Goal: Ask a question: Seek information or help from site administrators or community

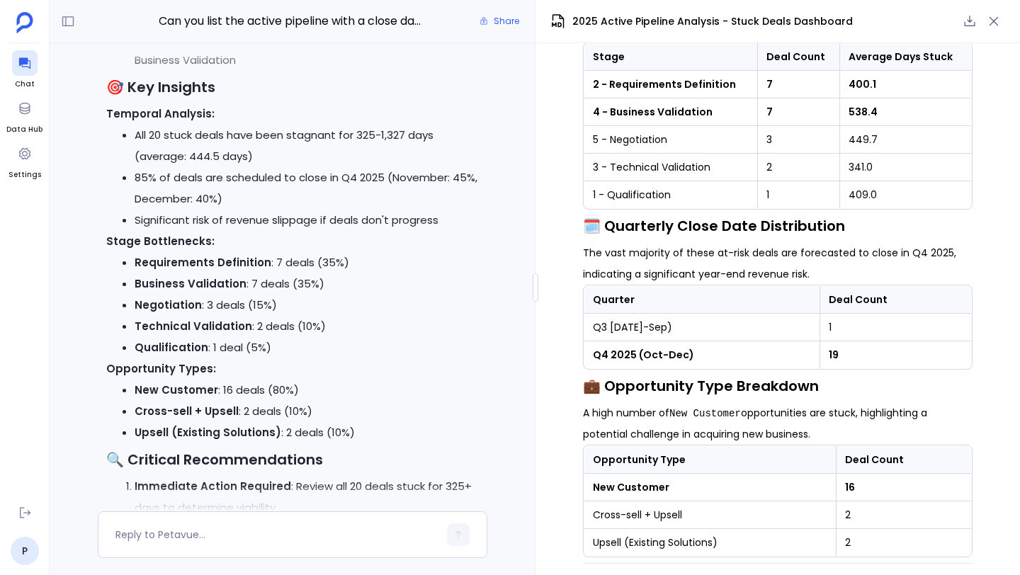
scroll to position [-997, 0]
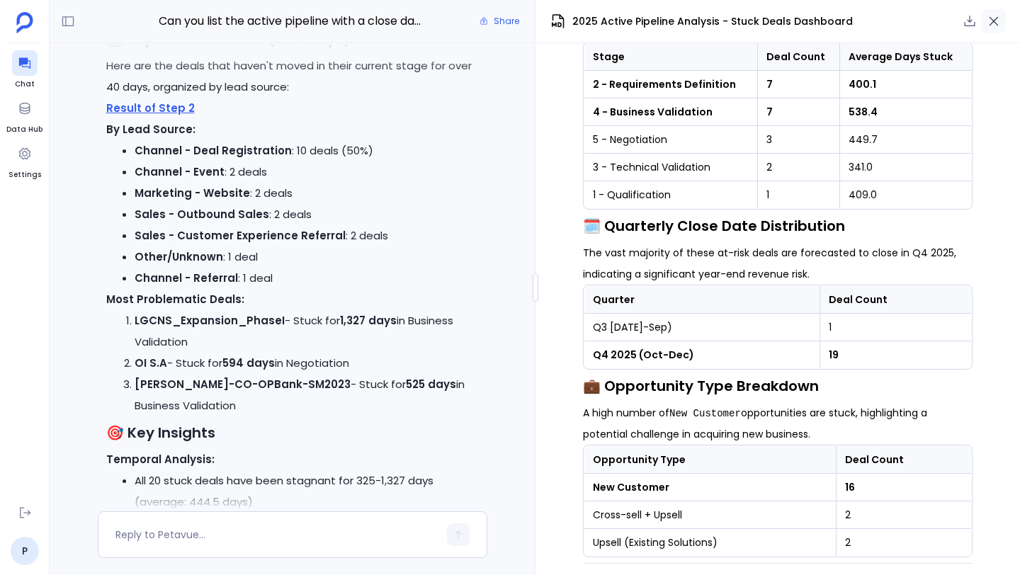
click at [1000, 21] on icon "button" at bounding box center [994, 21] width 14 height 14
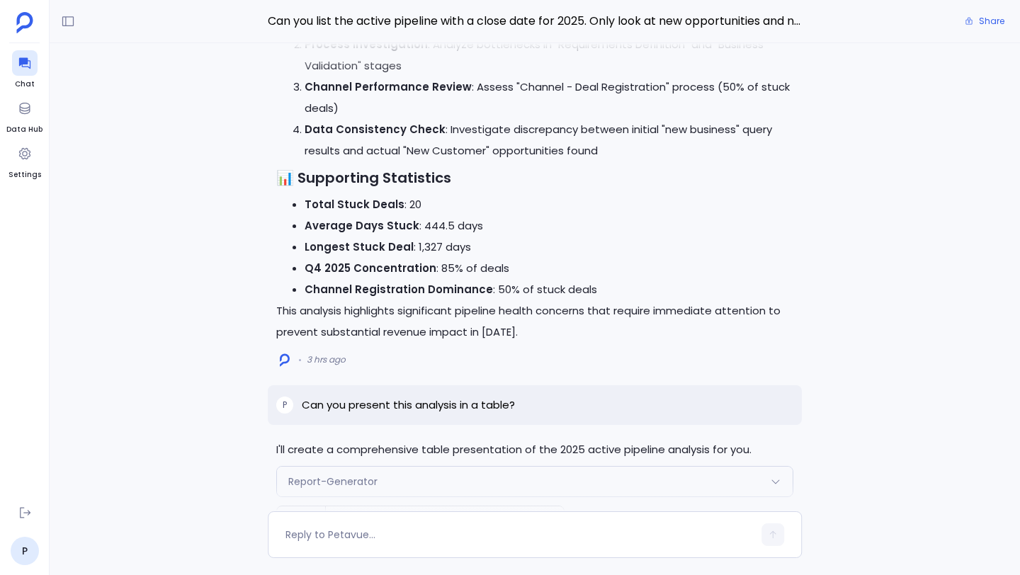
scroll to position [0, 0]
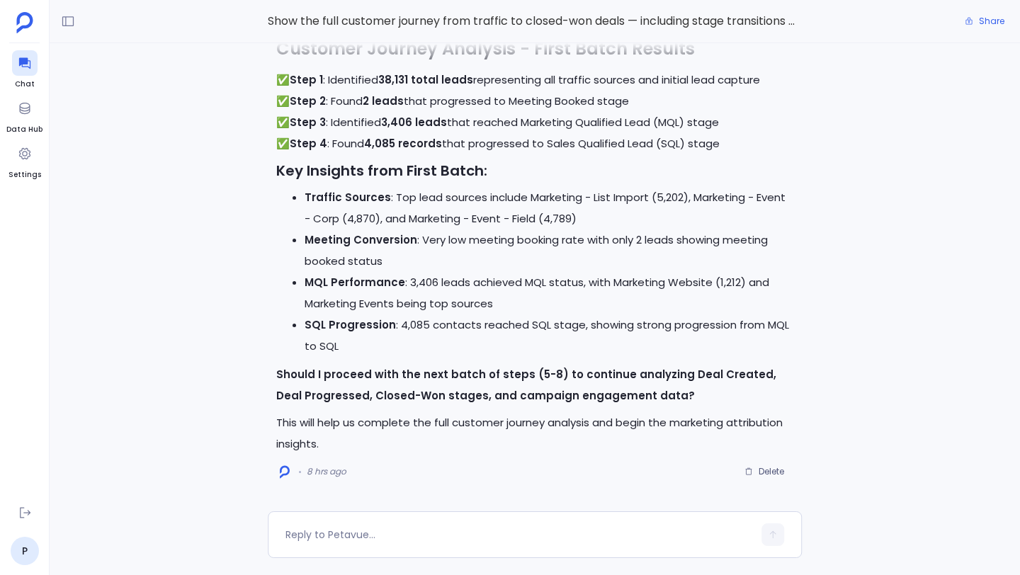
scroll to position [-26, 0]
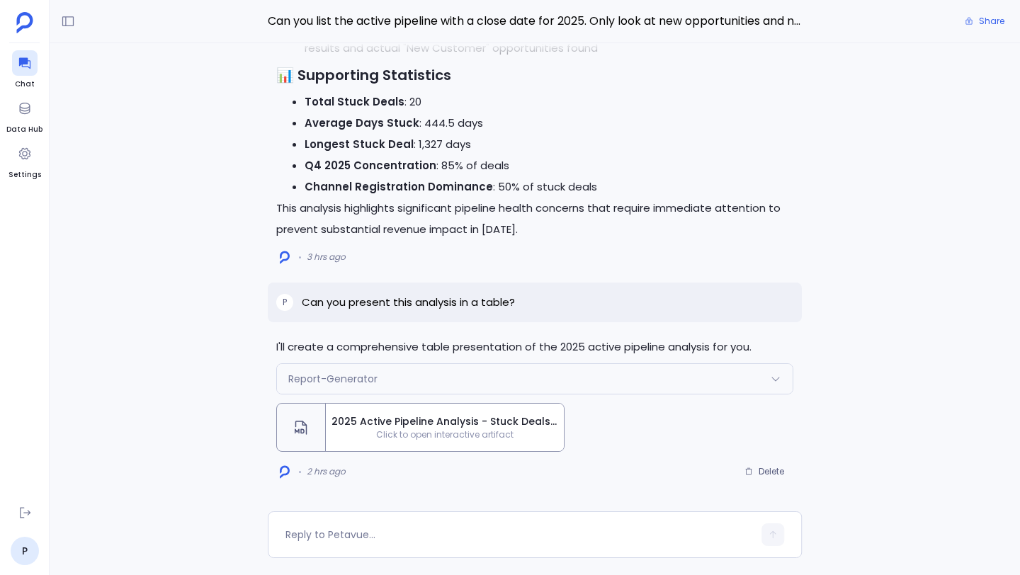
click at [417, 412] on div "2025 Active Pipeline Analysis - Stuck Deals Dashboard Click to open interactive…" at bounding box center [445, 427] width 238 height 47
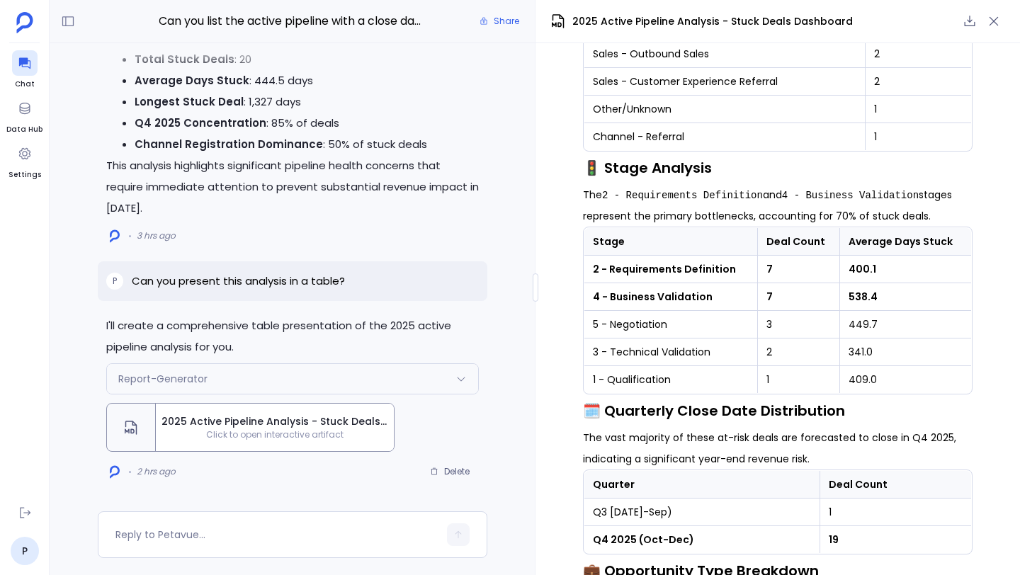
scroll to position [1419, 0]
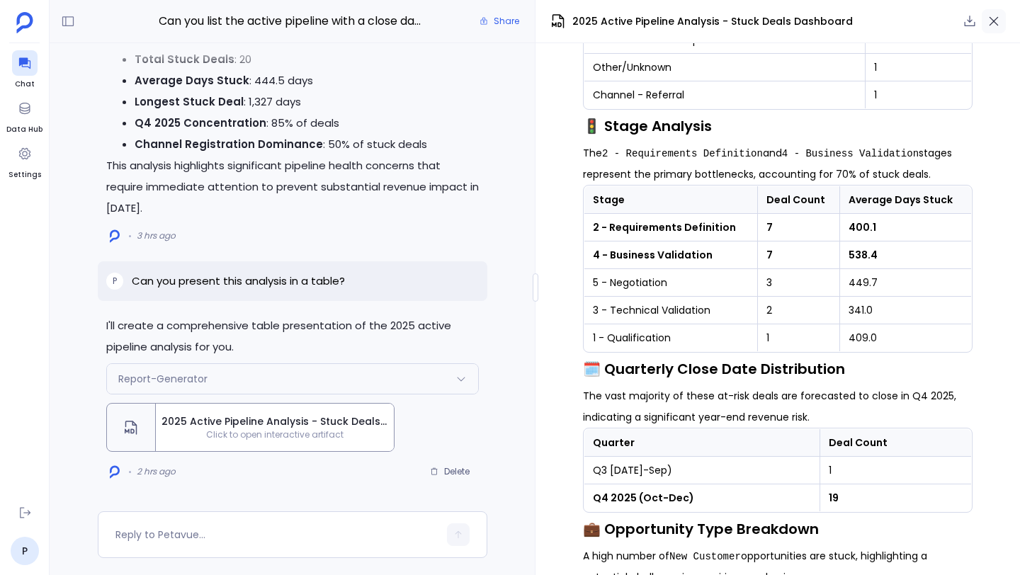
click at [990, 22] on icon "button" at bounding box center [994, 21] width 14 height 14
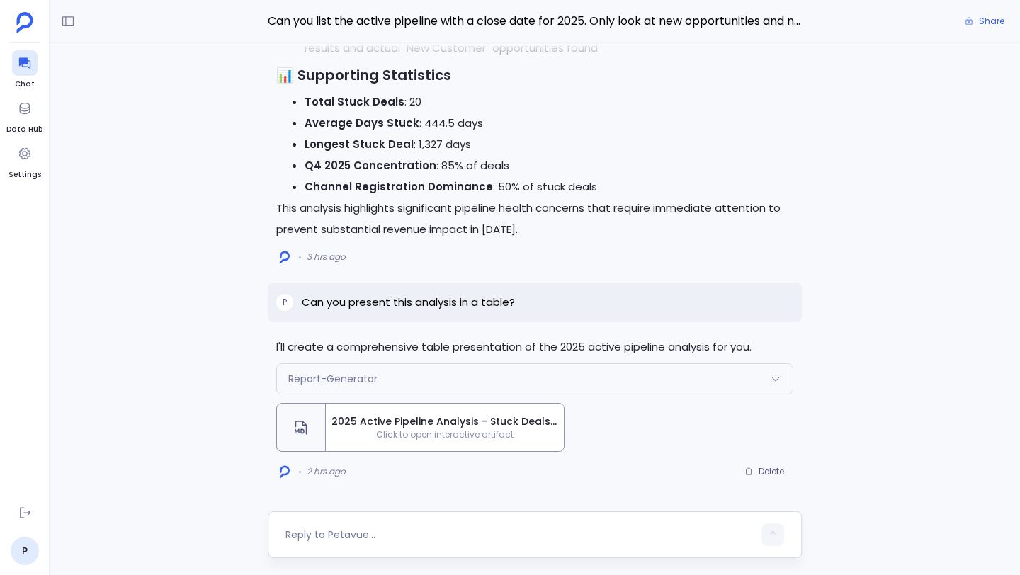
click at [512, 536] on textarea at bounding box center [520, 535] width 468 height 14
type textarea "W"
click at [64, 23] on icon at bounding box center [68, 21] width 14 height 14
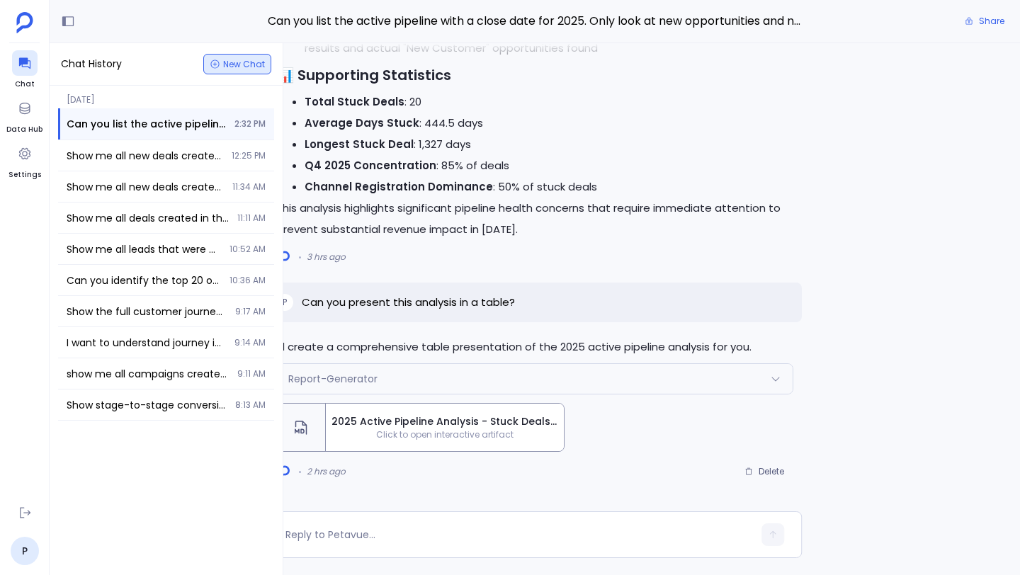
click at [217, 62] on icon "button" at bounding box center [215, 64] width 11 height 11
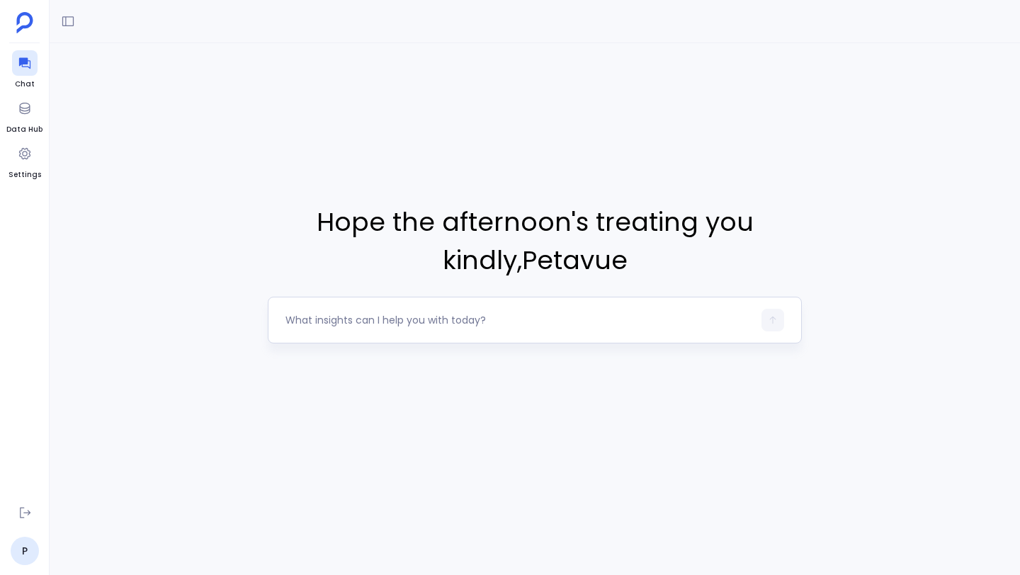
click at [353, 325] on textarea at bounding box center [520, 320] width 468 height 14
type textarea "C"
type textarea "H"
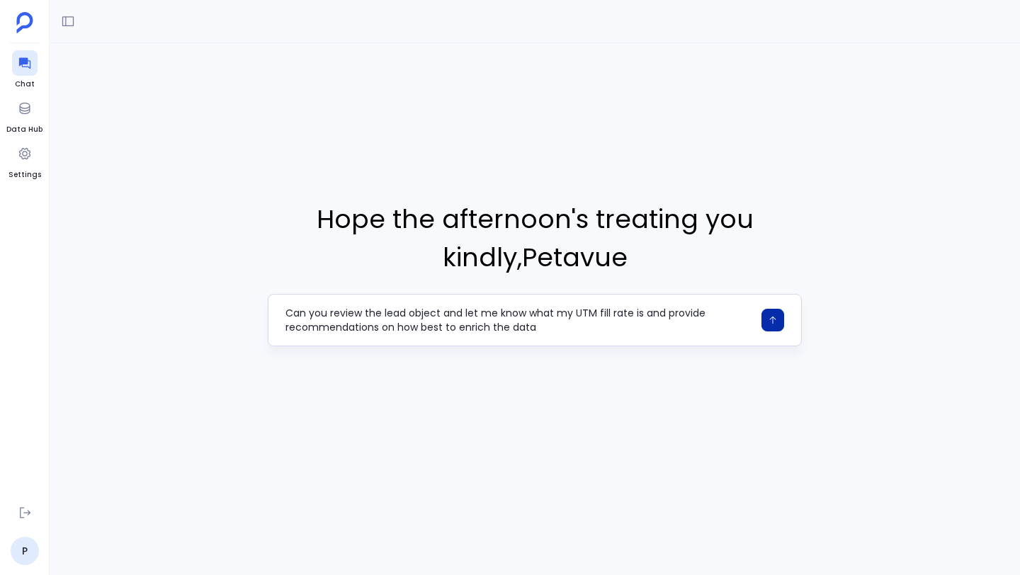
type textarea "Can you review the lead object and let me know what my UTM fill rate is and pro…"
click at [772, 323] on icon "button" at bounding box center [773, 320] width 10 height 10
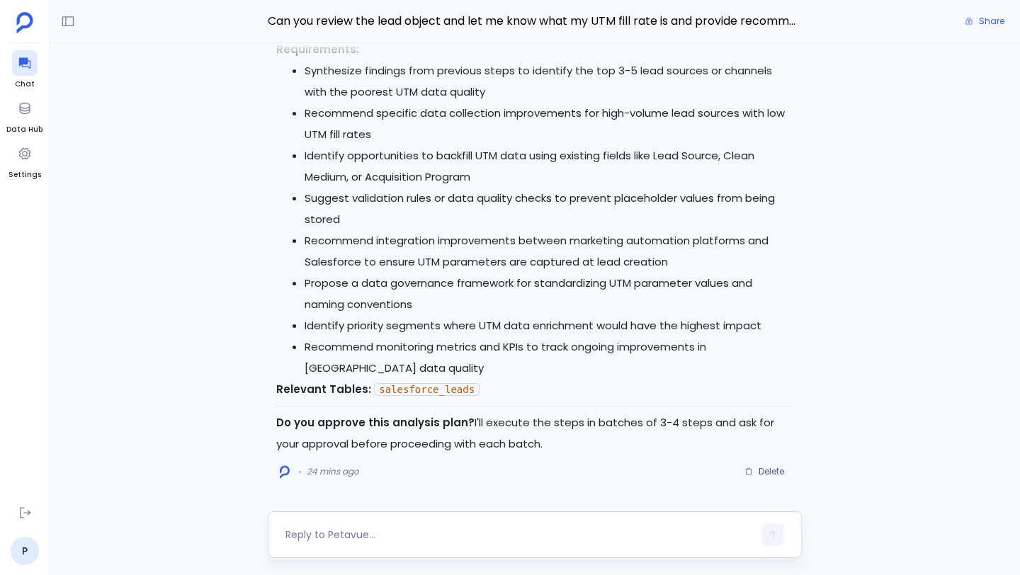
click at [372, 536] on textarea at bounding box center [520, 535] width 468 height 14
type textarea "approve"
click at [762, 534] on button "button" at bounding box center [773, 535] width 23 height 23
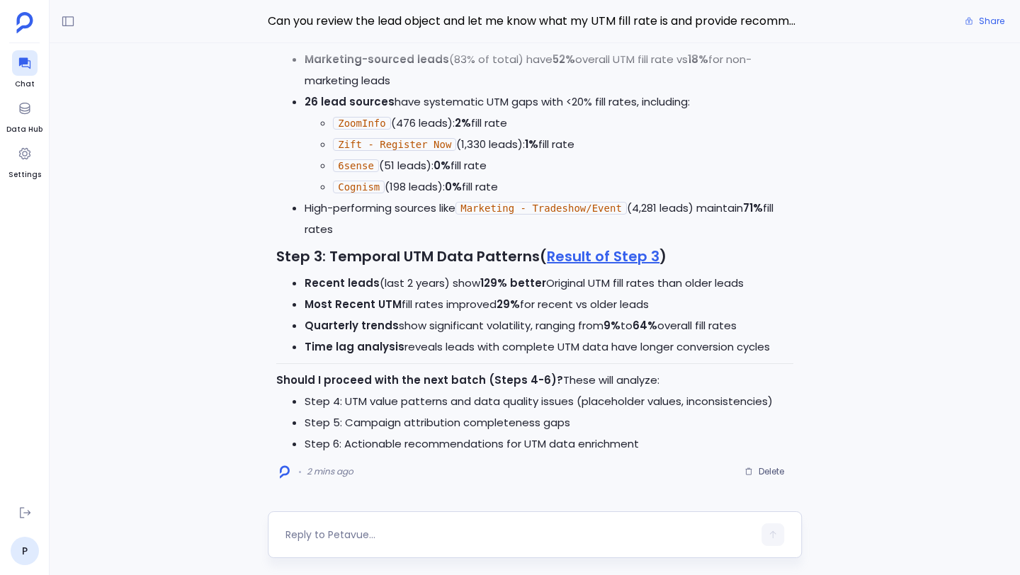
click at [386, 538] on textarea at bounding box center [520, 535] width 468 height 14
type textarea "C"
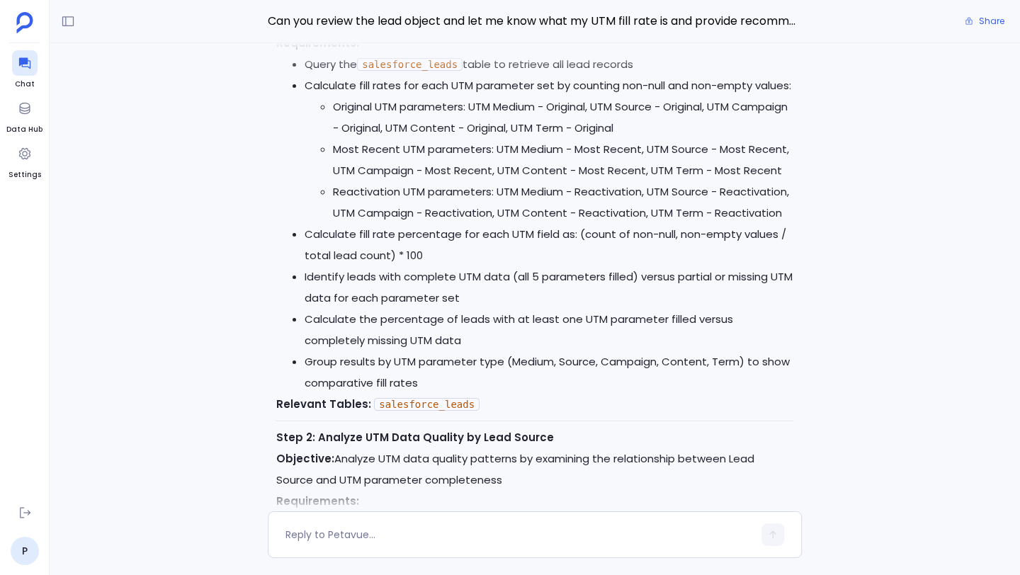
scroll to position [-3377, 0]
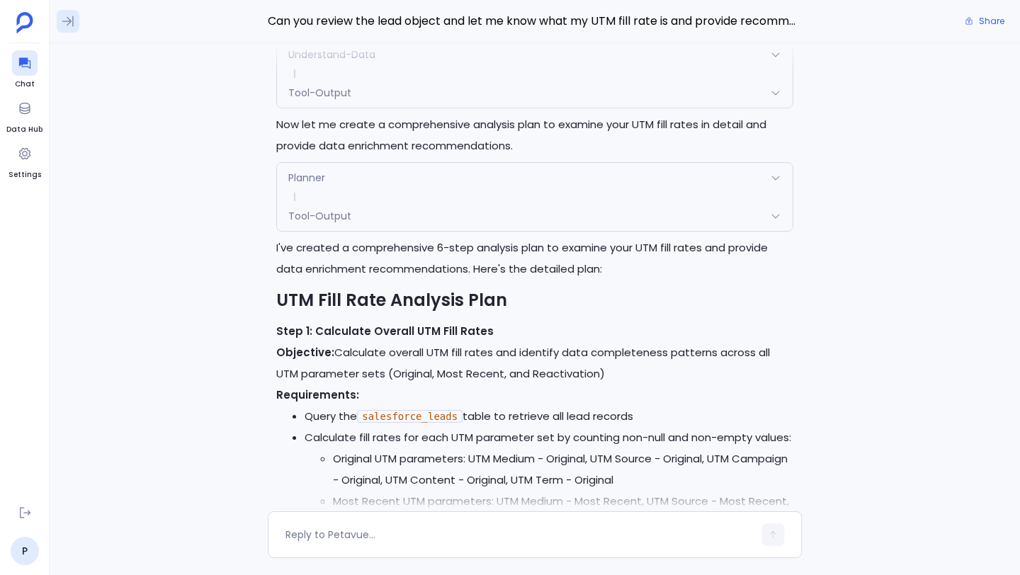
click at [66, 21] on icon at bounding box center [68, 21] width 14 height 14
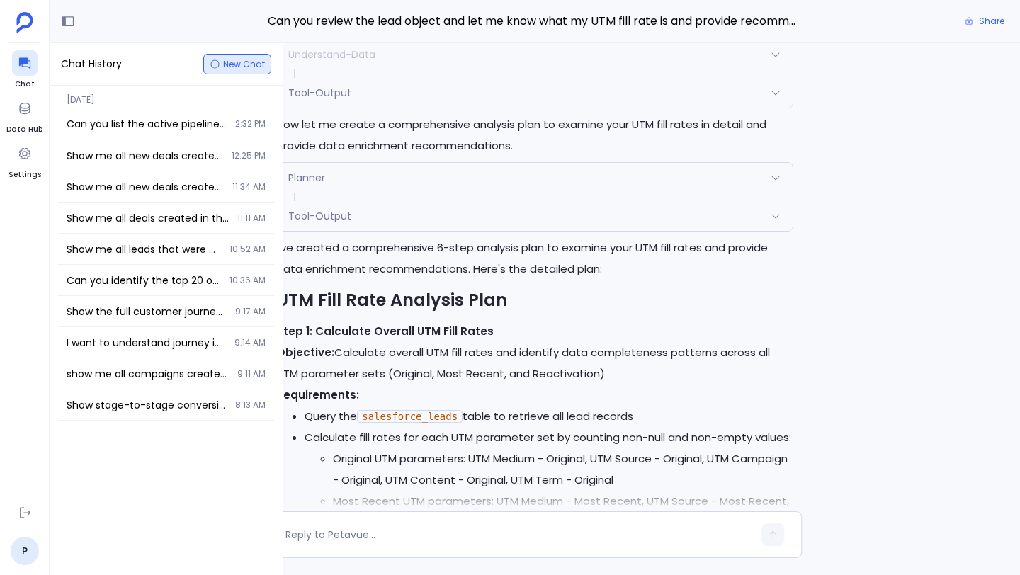
click at [217, 60] on icon "button" at bounding box center [214, 64] width 9 height 9
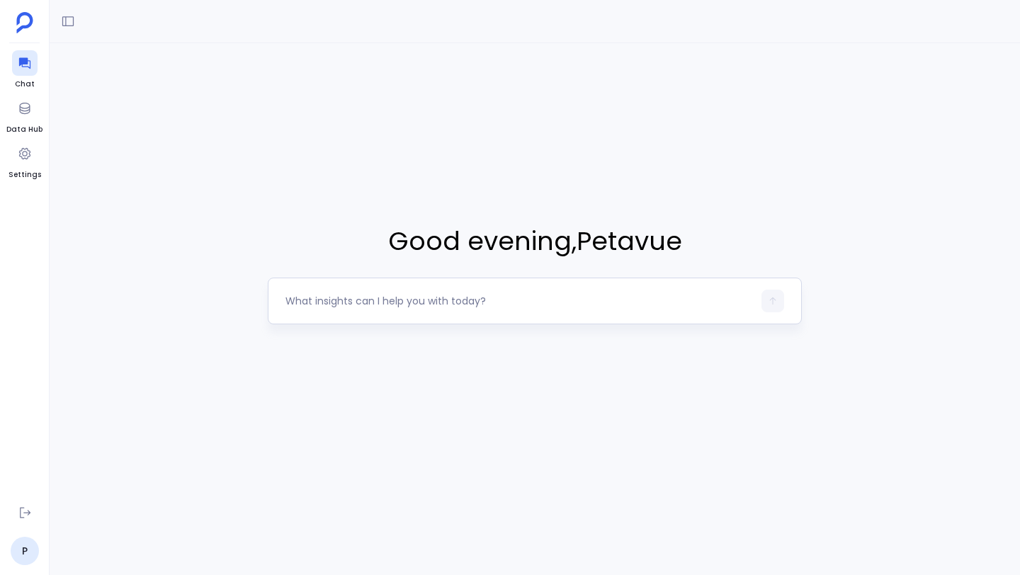
click at [341, 305] on textarea at bounding box center [520, 301] width 468 height 14
drag, startPoint x: 557, startPoint y: 300, endPoint x: 497, endPoint y: 303, distance: 59.6
click at [497, 303] on textarea "Review all opportunities created in the last 200 days" at bounding box center [520, 301] width 468 height 14
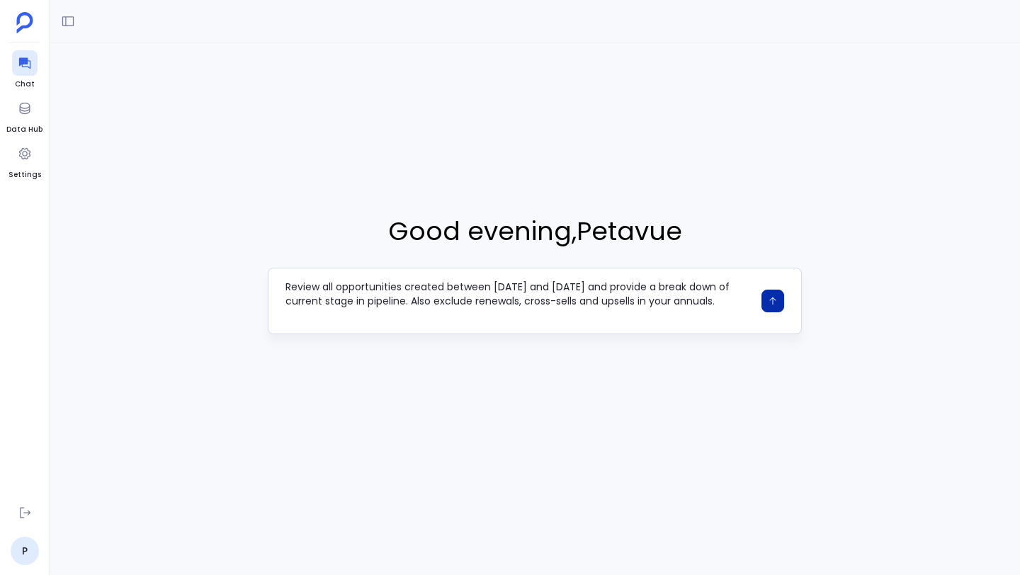
type textarea "Review all opportunities created between [DATE] and [DATE] and provide a break …"
click at [764, 302] on button "button" at bounding box center [773, 301] width 23 height 23
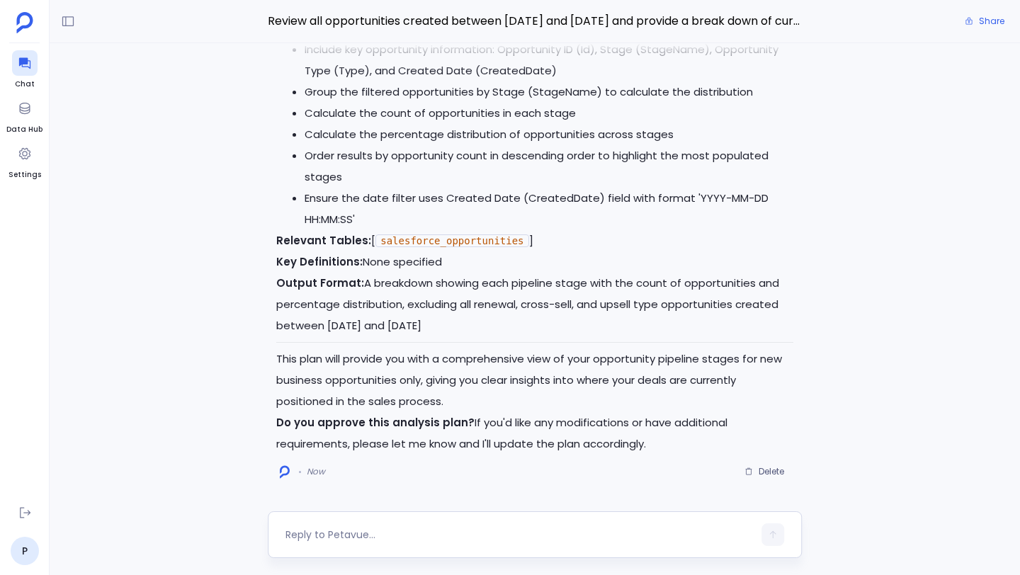
click at [388, 531] on textarea at bounding box center [520, 535] width 468 height 14
type textarea "approve"
click at [769, 536] on icon "button" at bounding box center [773, 535] width 10 height 10
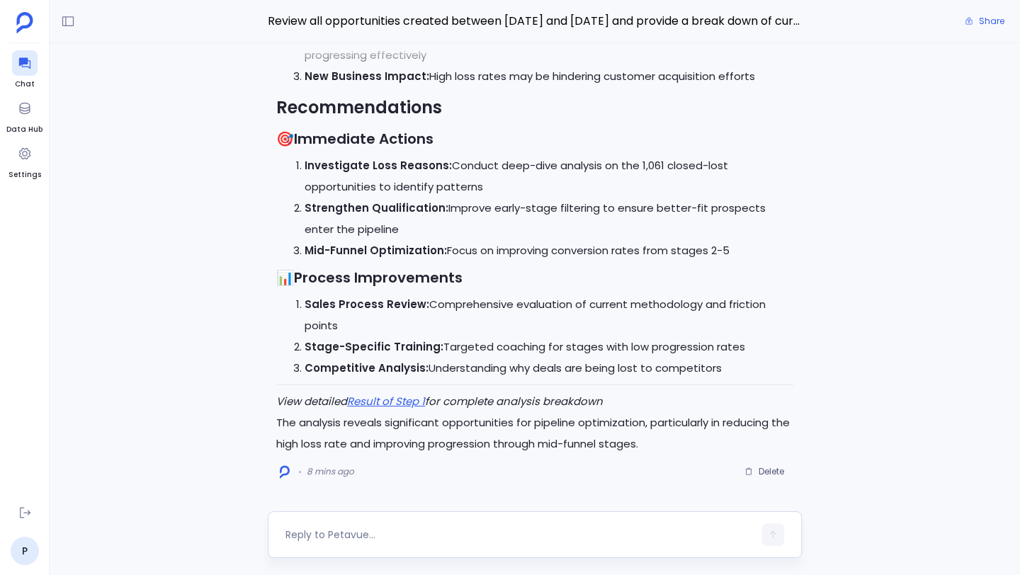
click at [387, 533] on textarea at bounding box center [520, 535] width 468 height 14
click at [524, 538] on textarea "can you analyze marketing activities for" at bounding box center [520, 535] width 468 height 14
type textarea "can you analyze marketing activities for the deals marked closed won"
click at [781, 538] on button "button" at bounding box center [773, 535] width 23 height 23
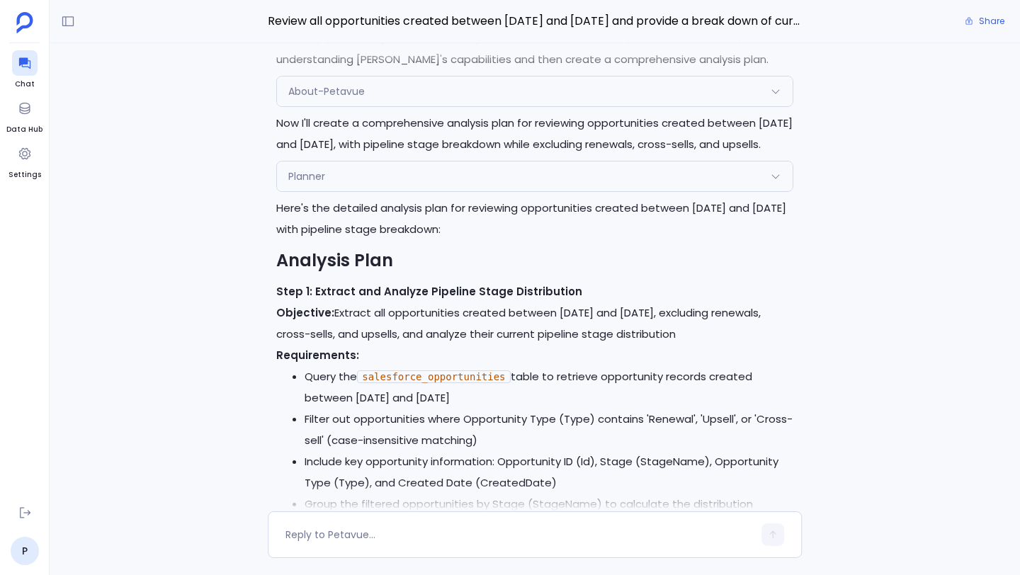
scroll to position [-4328, 0]
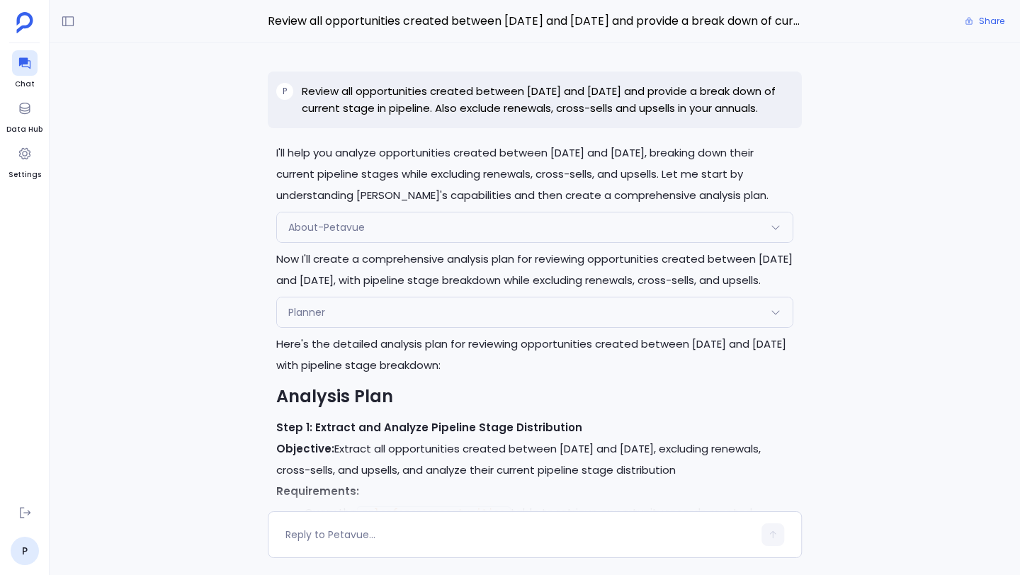
drag, startPoint x: 305, startPoint y: 91, endPoint x: 380, endPoint y: 137, distance: 87.7
click at [380, 128] on div "P Review all opportunities created between [DATE] and [DATE] and provide a brea…" at bounding box center [535, 100] width 534 height 57
copy p "Review all opportunities created between [DATE] and [DATE] and provide a break …"
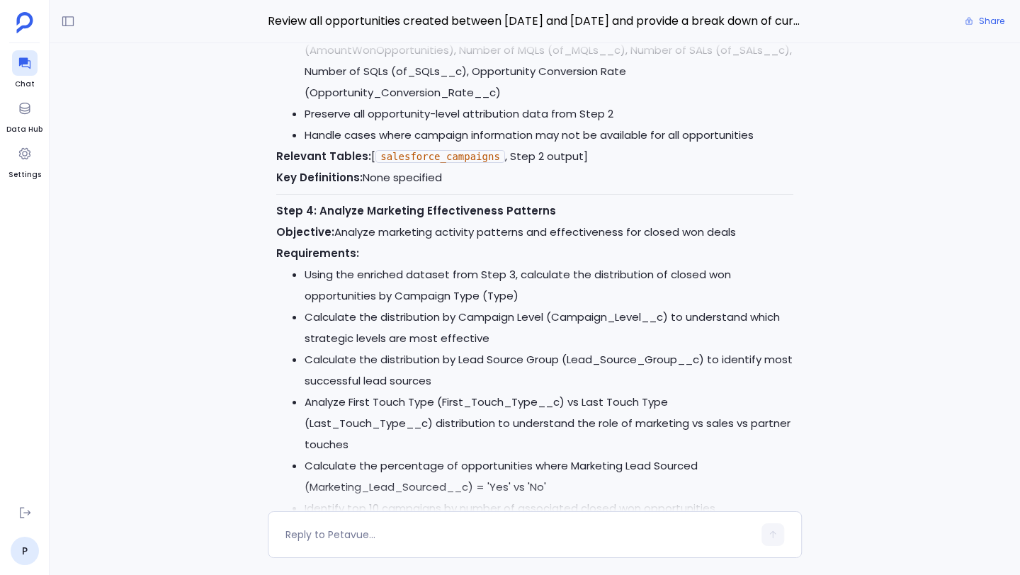
scroll to position [0, 0]
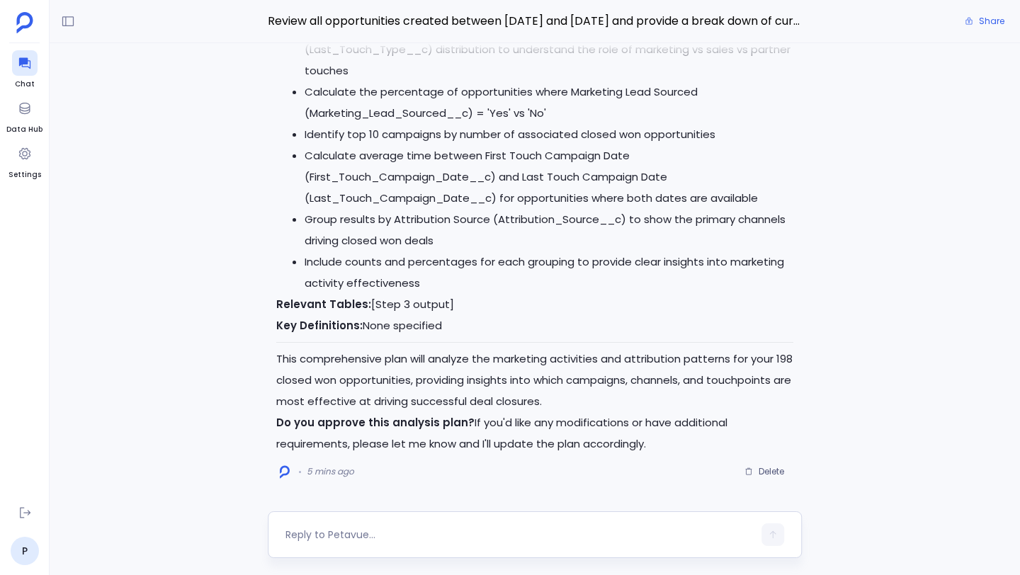
click at [375, 541] on textarea at bounding box center [520, 535] width 468 height 14
type textarea "approve"
click at [774, 536] on icon "button" at bounding box center [773, 535] width 10 height 10
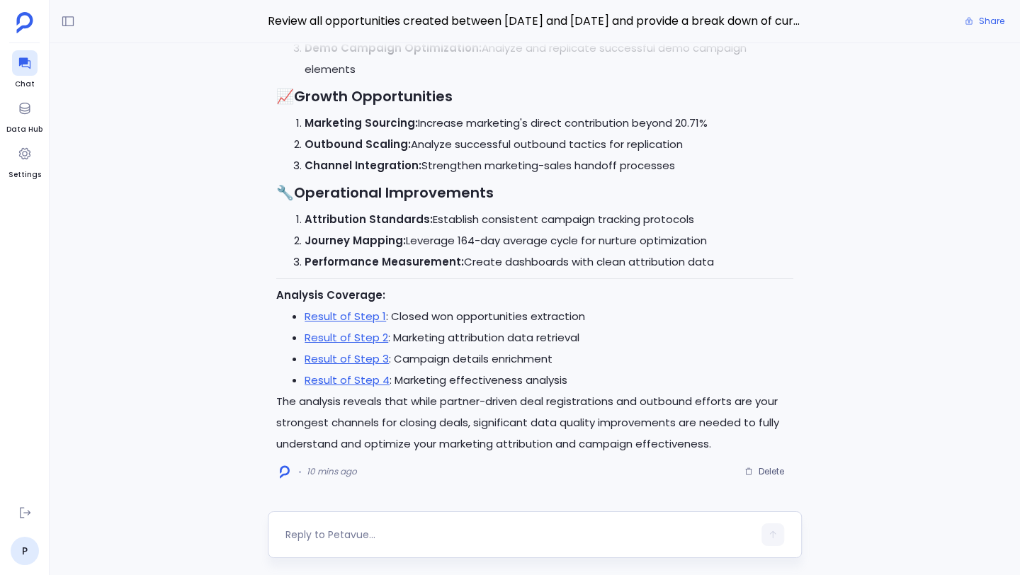
click at [443, 534] on textarea at bounding box center [520, 535] width 468 height 14
type textarea "W"
click at [677, 536] on textarea "On the closed won deals what was the average number of marketing touches" at bounding box center [520, 535] width 468 height 14
click at [718, 535] on textarea "On the closed won deals what was the average number of marketing touches" at bounding box center [520, 535] width 468 height 14
type textarea "On the closed won deals what was the average number of marketing touches"
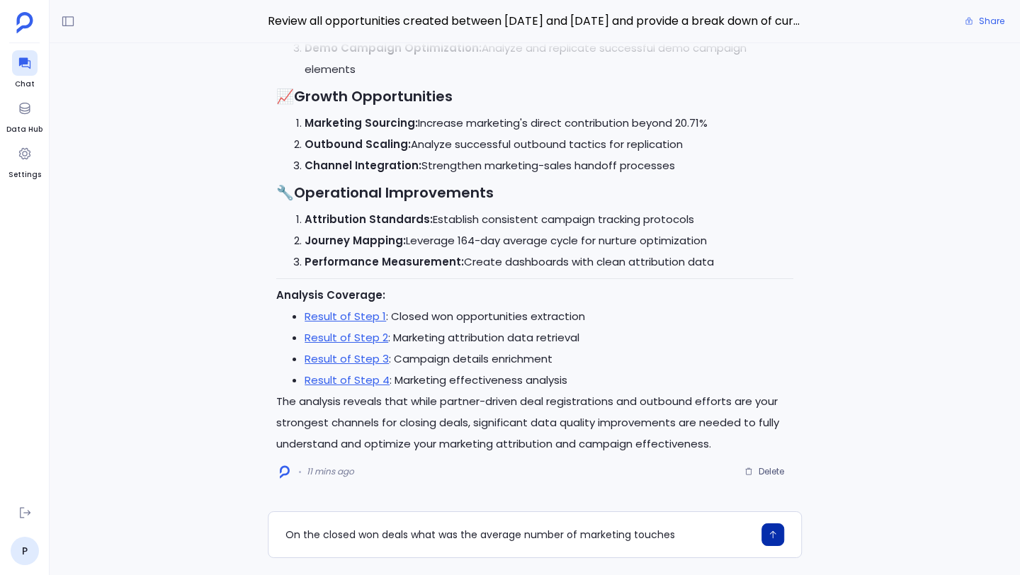
click at [774, 538] on icon "button" at bounding box center [773, 535] width 10 height 10
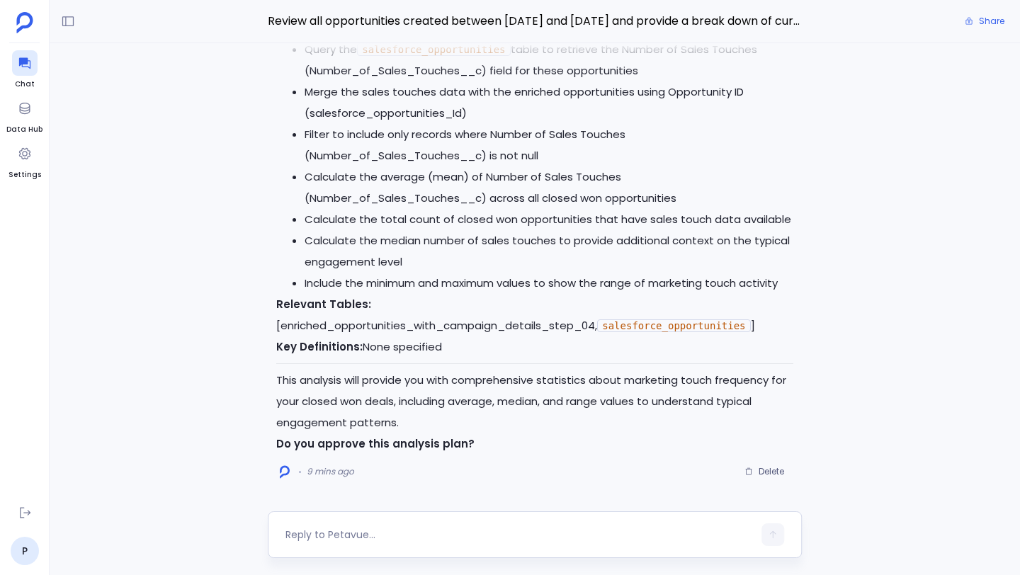
click at [365, 535] on textarea at bounding box center [520, 535] width 468 height 14
type textarea "approve"
click at [777, 538] on icon "button" at bounding box center [773, 535] width 10 height 10
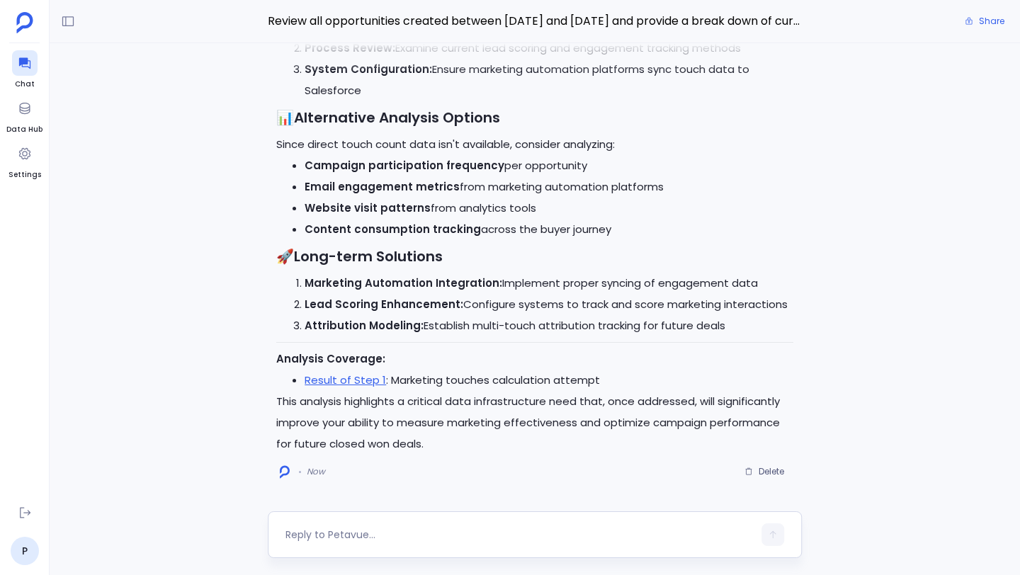
click at [313, 531] on textarea at bounding box center [520, 535] width 468 height 14
click at [447, 536] on textarea "can you look at it at the account that is associated with the closed won deals?" at bounding box center [520, 535] width 468 height 14
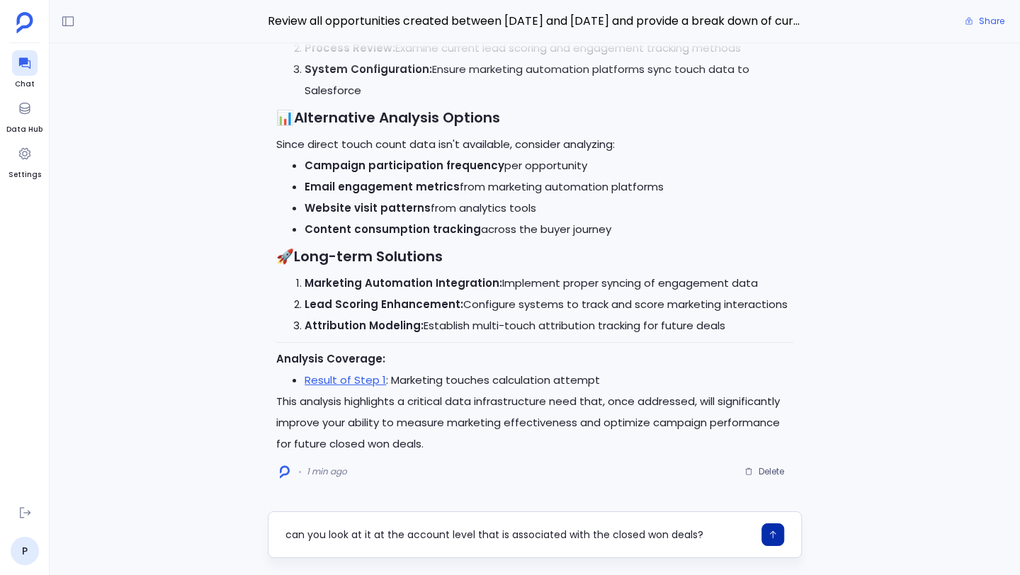
type textarea "can you look at it at the account level that is associated with the closed won …"
click at [768, 535] on icon "button" at bounding box center [773, 535] width 10 height 10
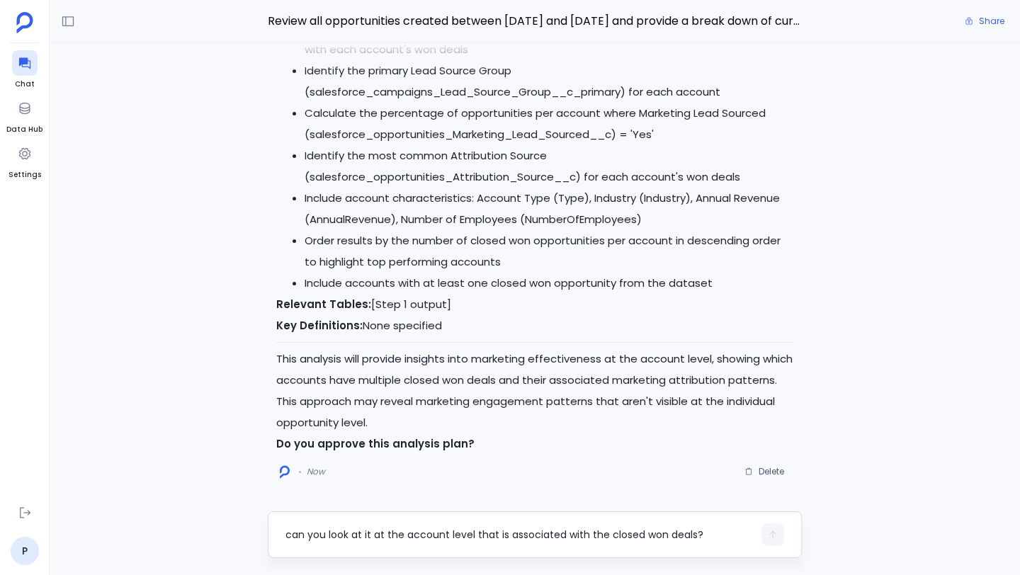
click at [348, 530] on textarea "can you look at it at the account level that is associated with the closed won …" at bounding box center [520, 535] width 468 height 14
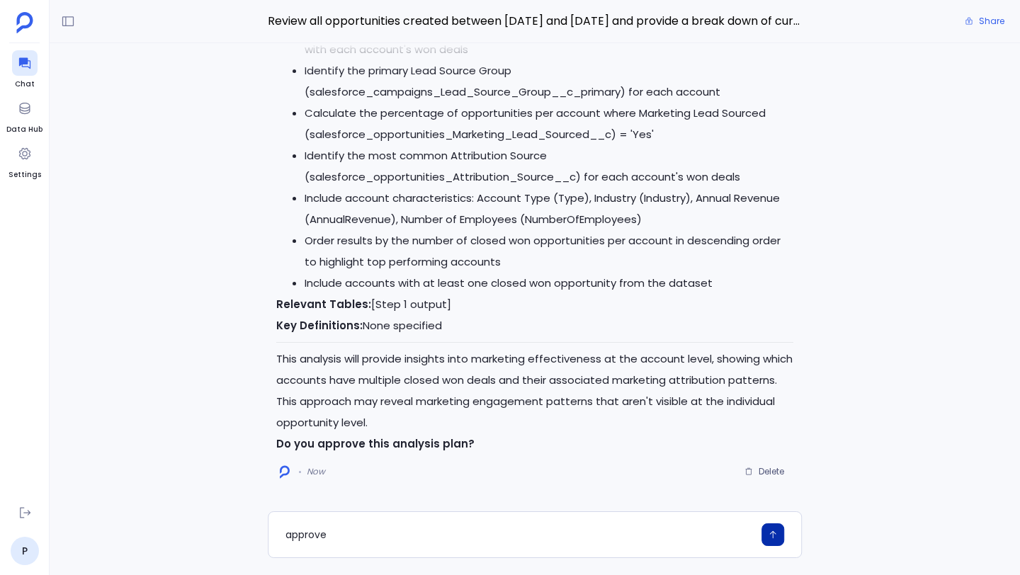
type textarea "approve"
click at [774, 540] on button "button" at bounding box center [773, 535] width 23 height 23
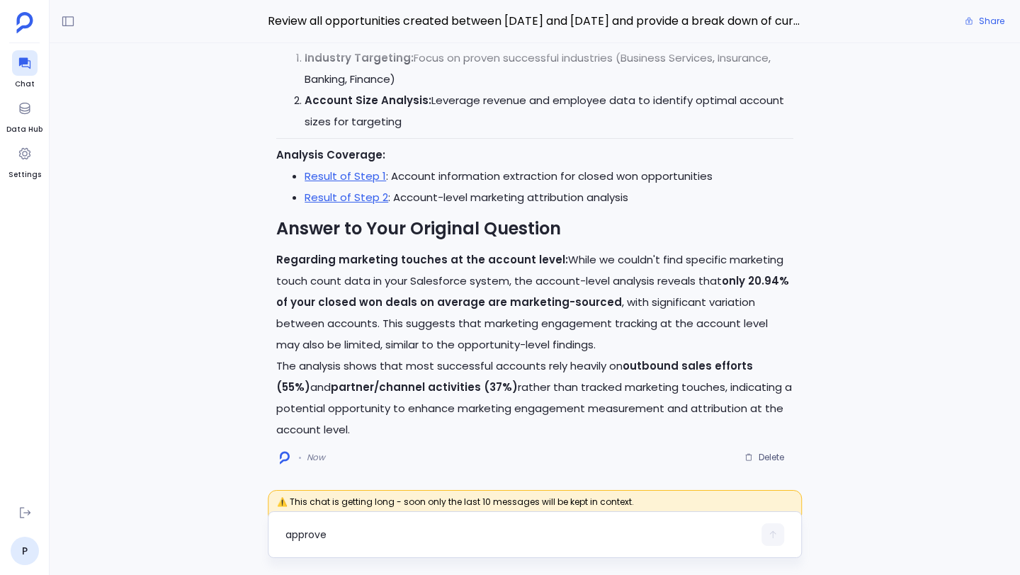
click at [393, 531] on textarea "approve" at bounding box center [520, 535] width 468 height 14
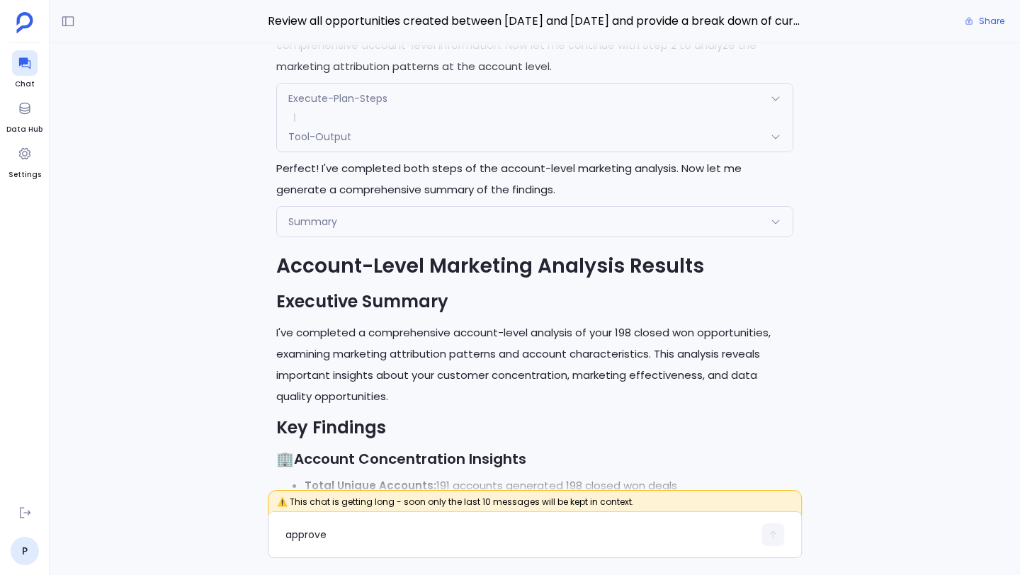
scroll to position [-2296, 0]
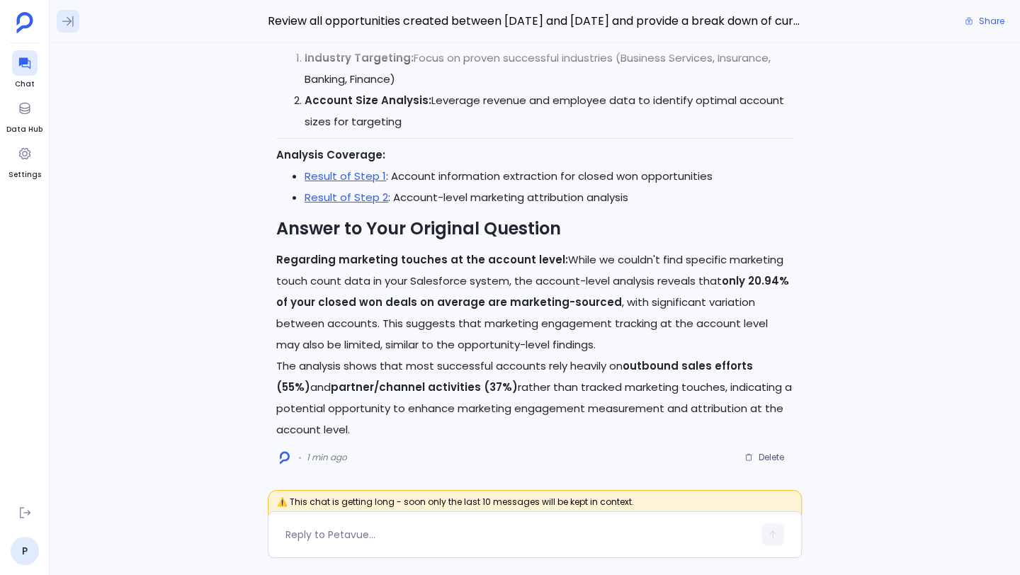
click at [70, 23] on icon at bounding box center [68, 21] width 14 height 14
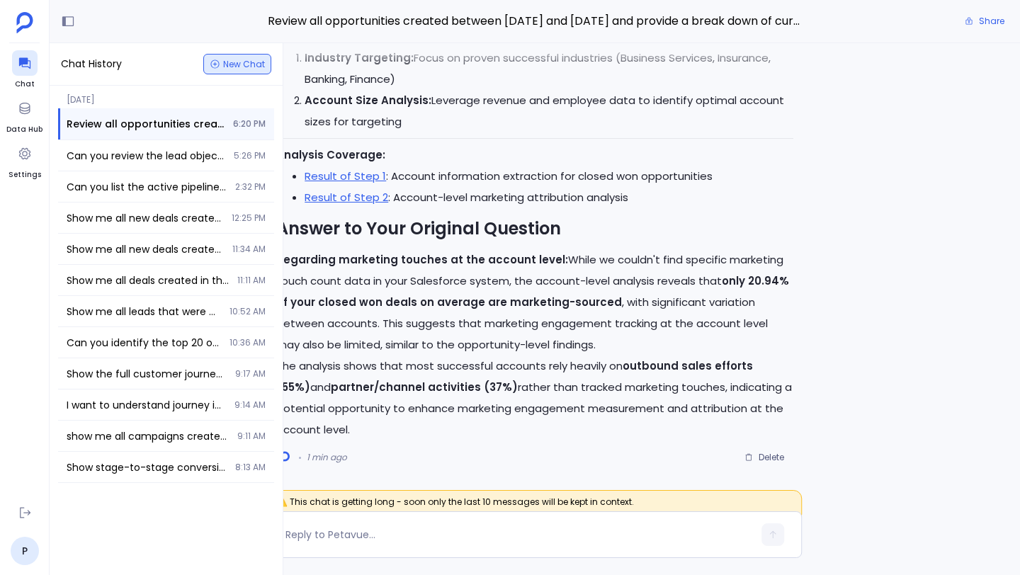
click at [237, 60] on span "New Chat" at bounding box center [244, 64] width 42 height 9
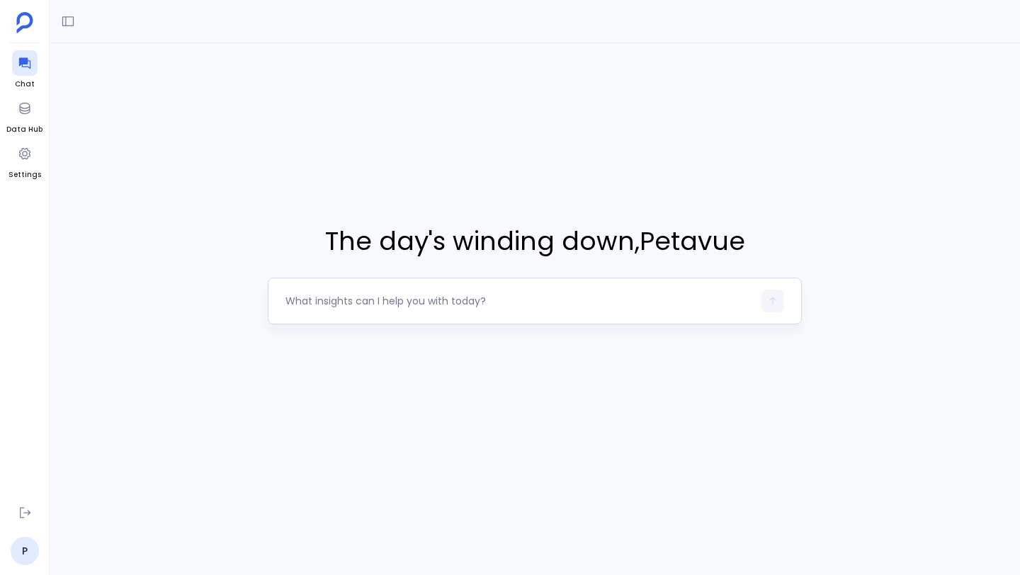
click at [383, 310] on div at bounding box center [520, 301] width 468 height 23
click at [384, 303] on textarea at bounding box center [520, 301] width 468 height 14
type textarea "C"
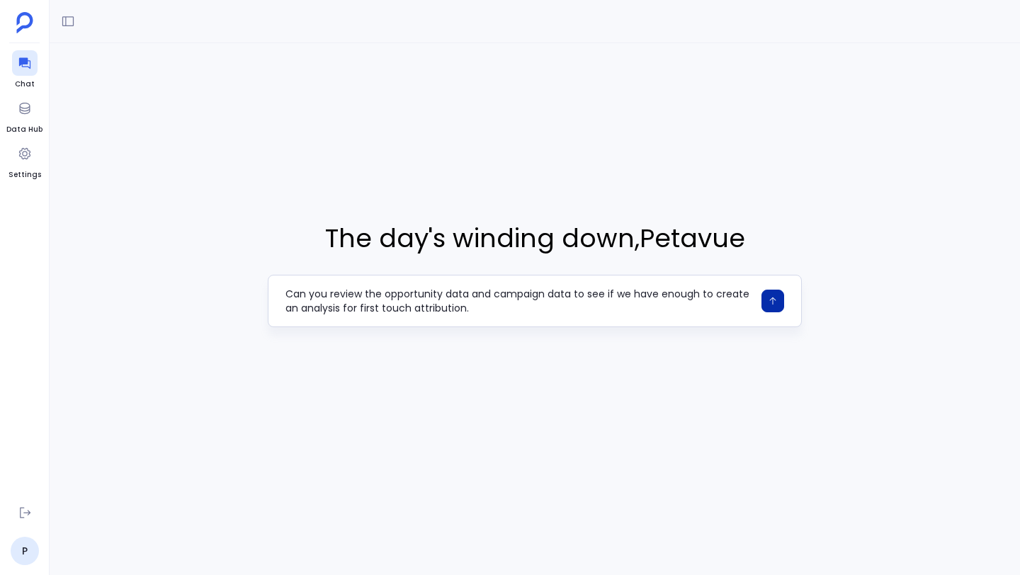
type textarea "Can you review the opportunity data and campaign data to see if we have enough …"
click at [774, 306] on button "button" at bounding box center [773, 301] width 23 height 23
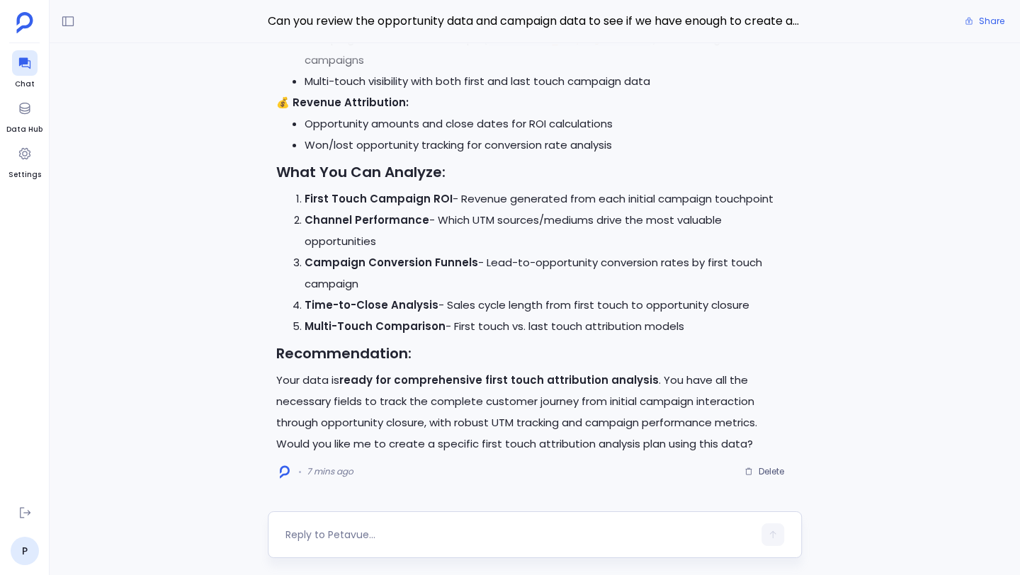
click at [323, 536] on textarea at bounding box center [520, 535] width 468 height 14
type textarea "c"
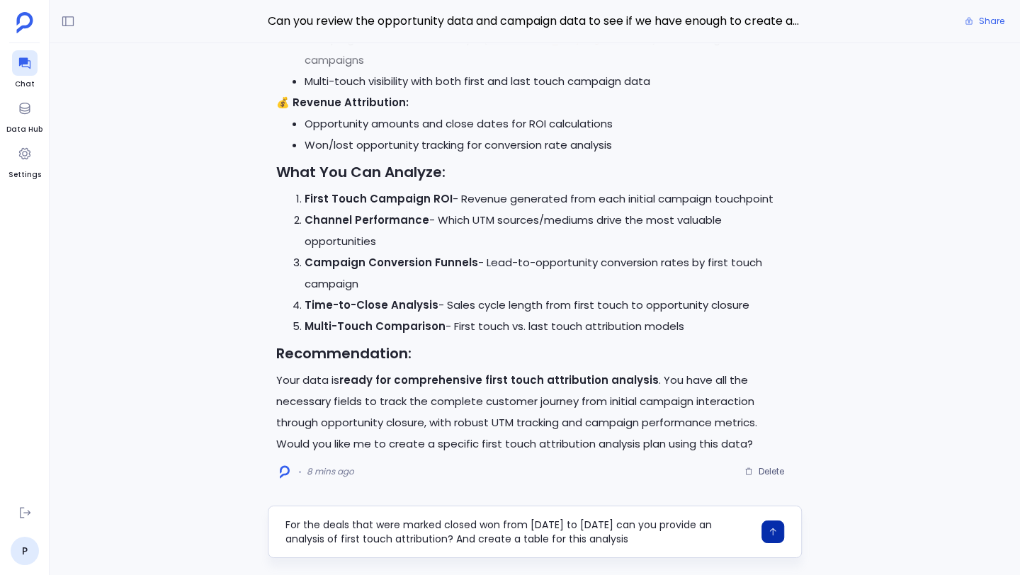
type textarea "For the deals that were marked closed won from January 2025 to July 2025 can yo…"
click at [764, 528] on button "button" at bounding box center [773, 532] width 23 height 23
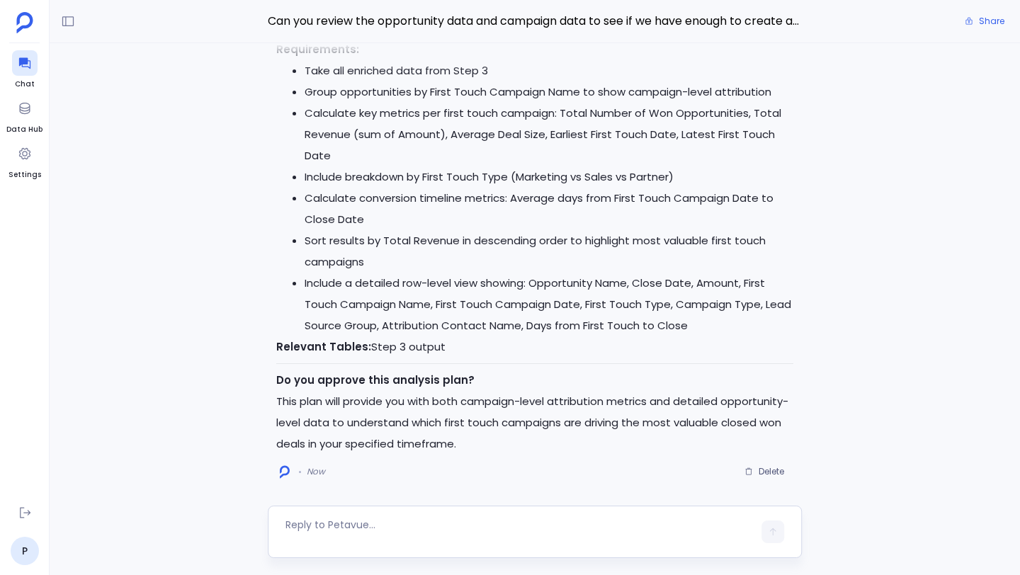
click at [398, 529] on textarea at bounding box center [520, 532] width 468 height 28
type textarea "approve"
click at [779, 535] on button "button" at bounding box center [773, 535] width 23 height 23
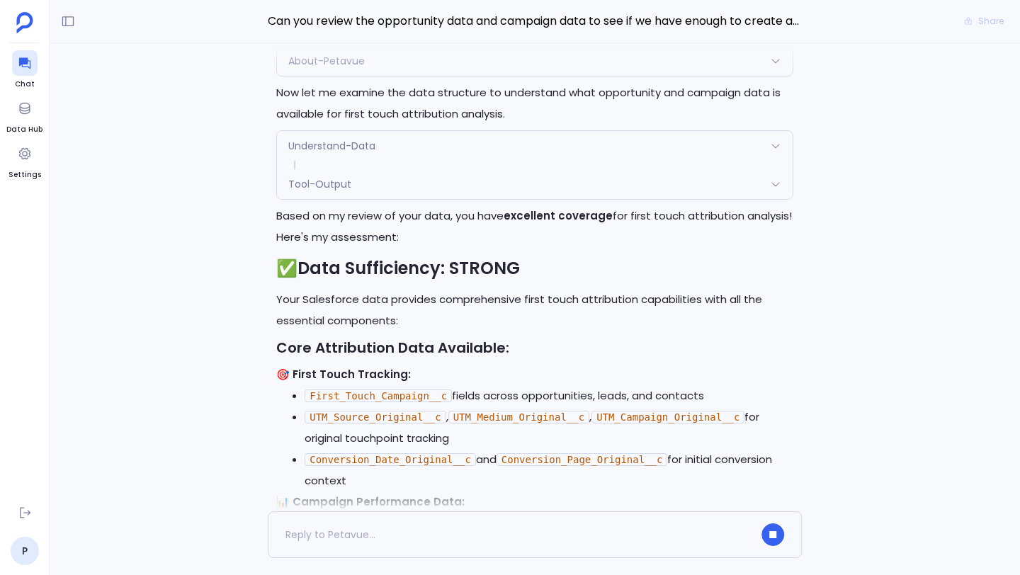
scroll to position [-3076, 0]
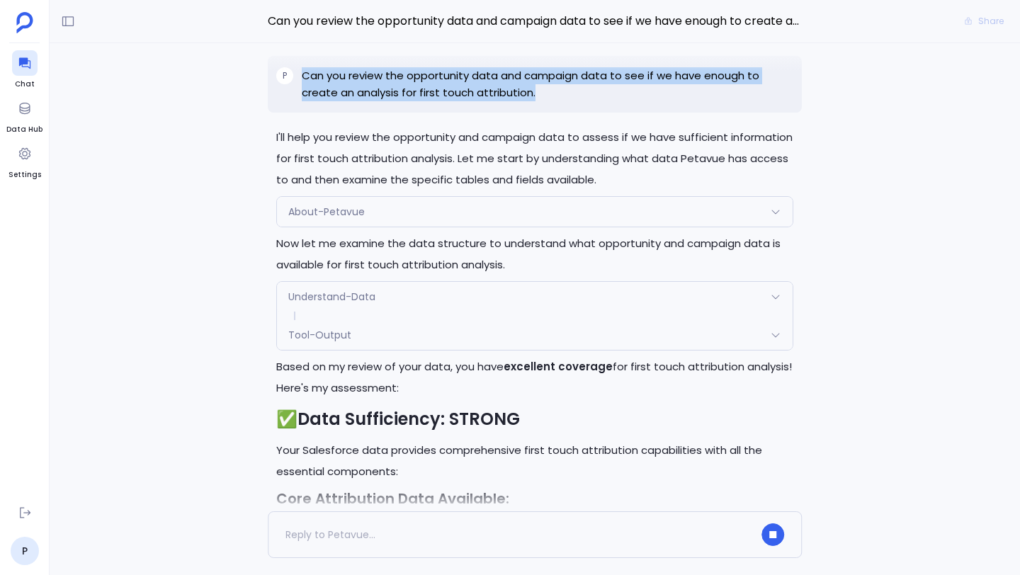
drag, startPoint x: 304, startPoint y: 92, endPoint x: 532, endPoint y: 116, distance: 229.4
click at [532, 101] on p "Can you review the opportunity data and campaign data to see if we have enough …" at bounding box center [548, 84] width 492 height 34
copy p "Can you review the opportunity data and campaign data to see if we have enough …"
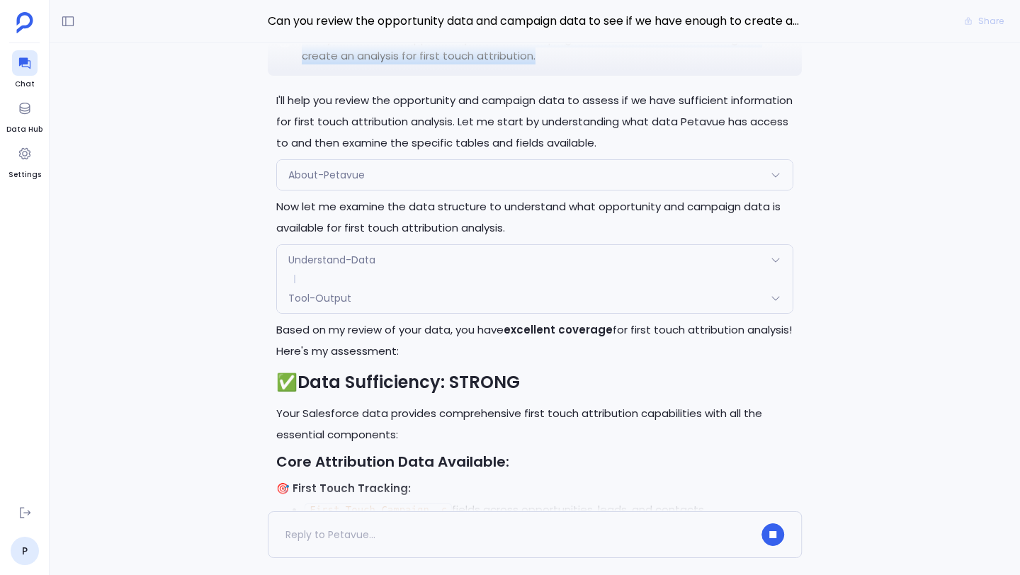
scroll to position [-3182, 0]
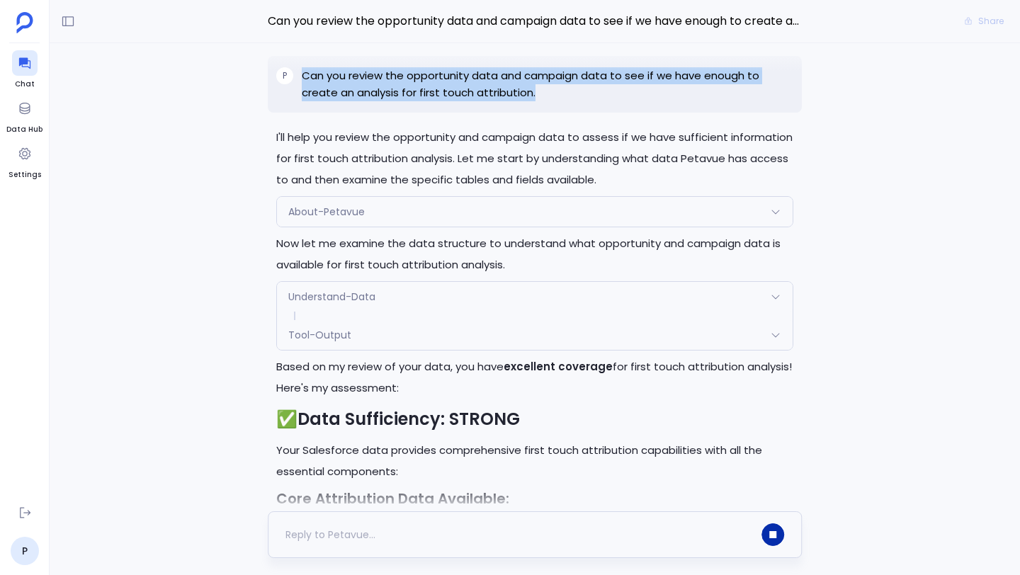
click at [775, 535] on icon "button" at bounding box center [772, 534] width 7 height 7
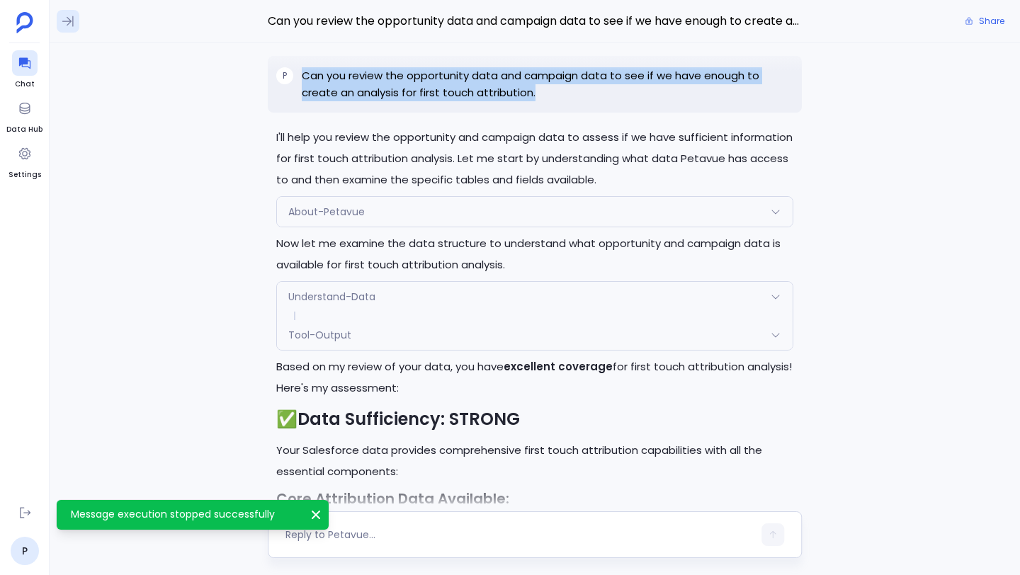
click at [67, 22] on icon at bounding box center [68, 21] width 14 height 14
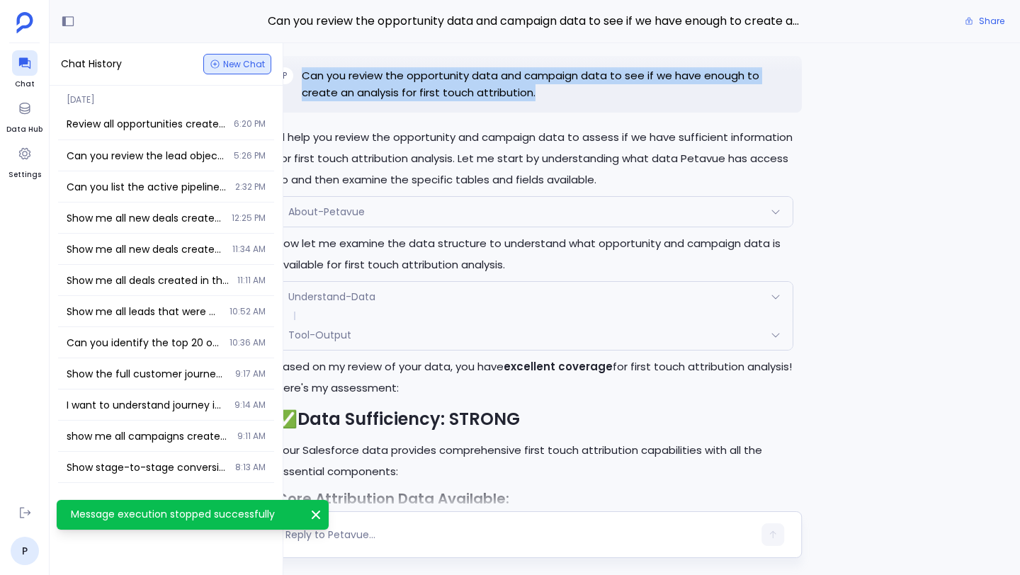
click at [227, 65] on span "New Chat" at bounding box center [244, 64] width 42 height 9
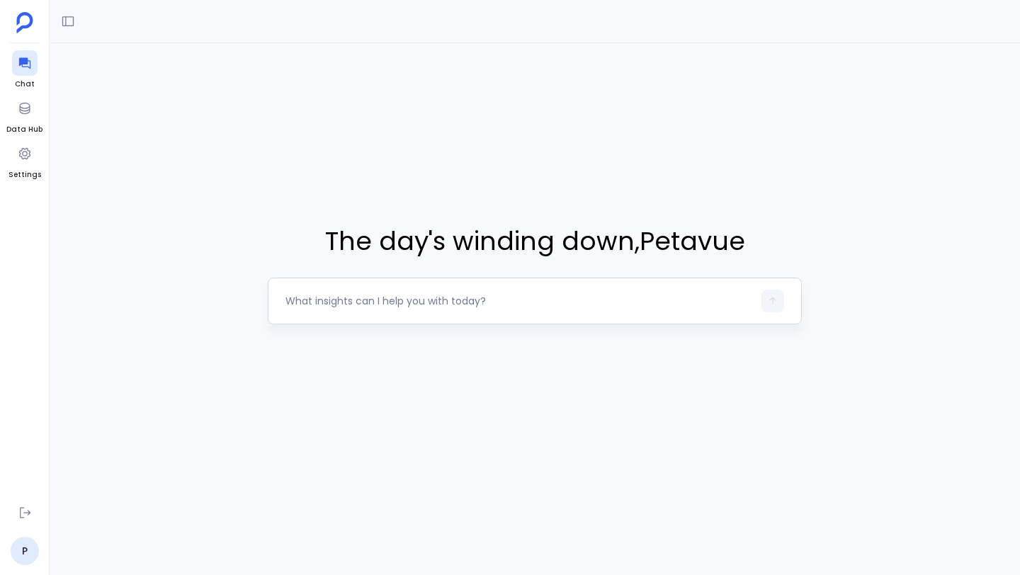
click at [346, 300] on textarea at bounding box center [520, 301] width 468 height 14
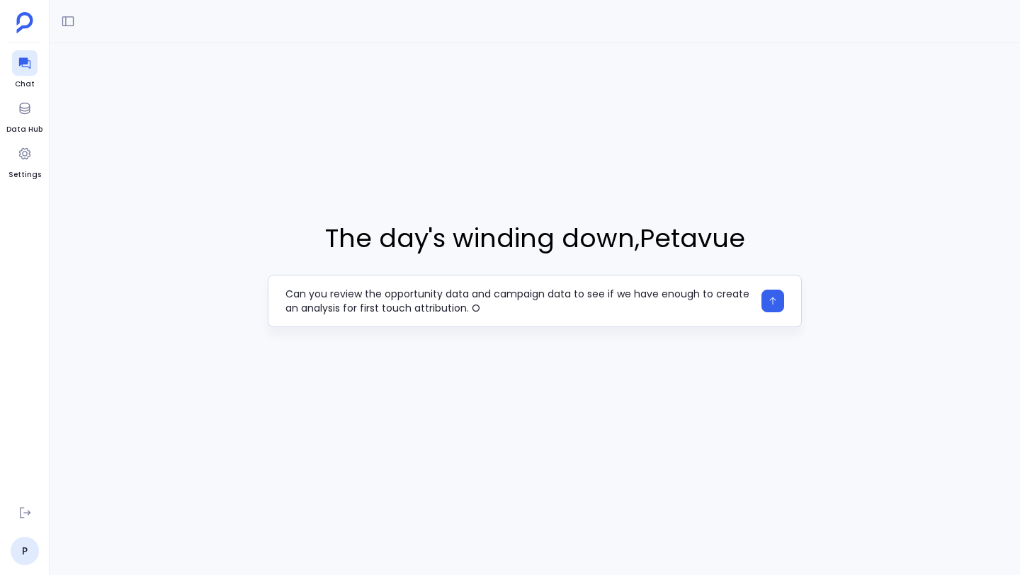
type textarea "Can you review the opportunity data and campaign data to see if we have enough …"
drag, startPoint x: 488, startPoint y: 312, endPoint x: 261, endPoint y: 293, distance: 227.5
click at [261, 293] on div "The day's winding down , Petavue Can you review the opportunity data and campai…" at bounding box center [535, 273] width 971 height 460
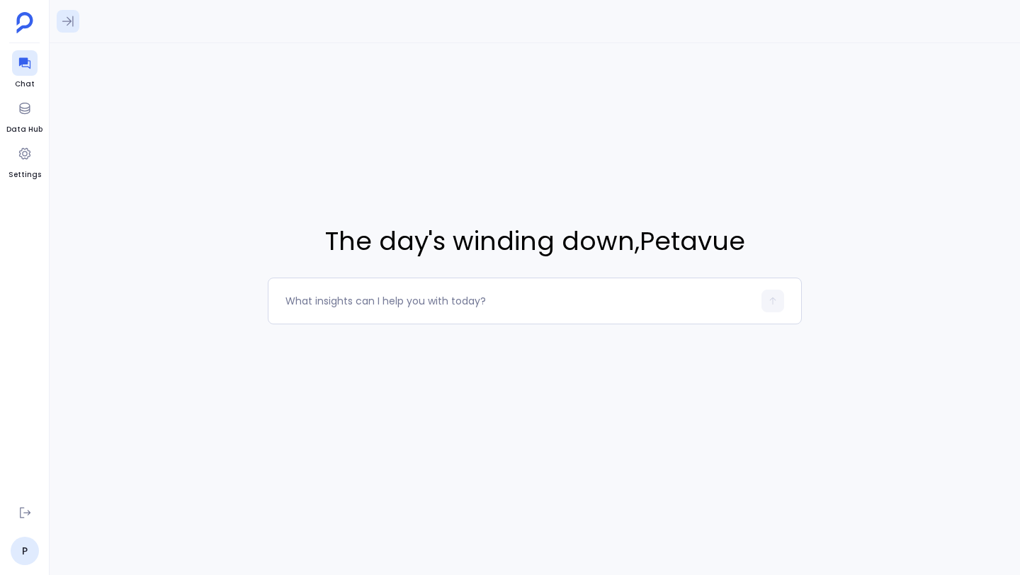
click at [71, 28] on icon at bounding box center [68, 21] width 14 height 14
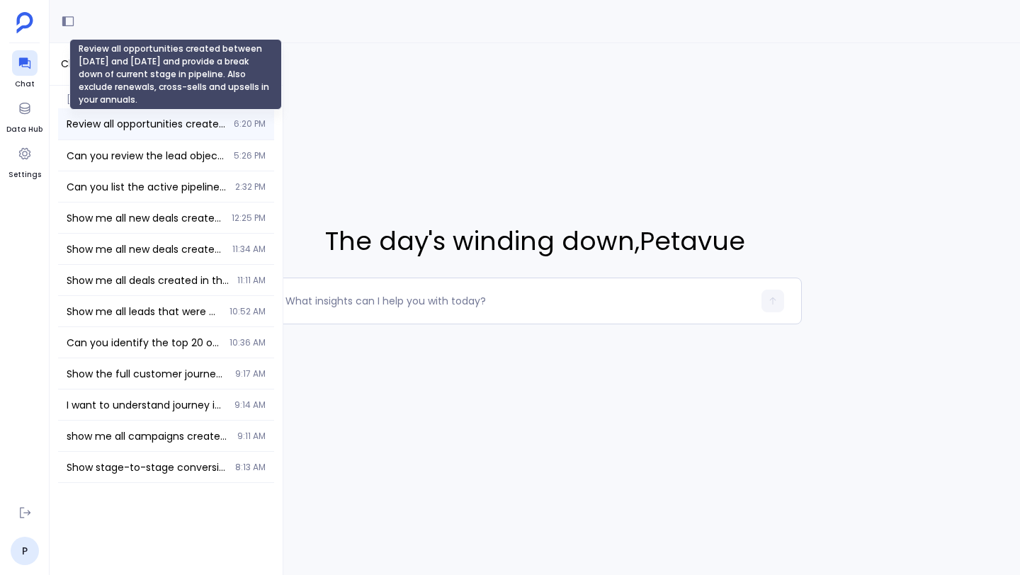
click at [128, 118] on span "Review all opportunities created between [DATE] and [DATE] and provide a break …" at bounding box center [146, 124] width 159 height 14
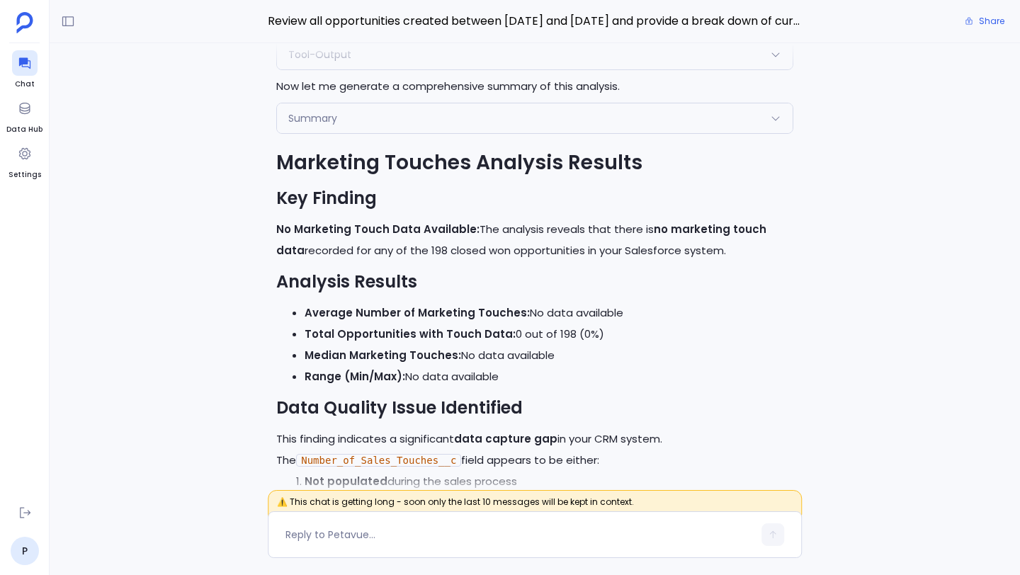
scroll to position [-6259, 0]
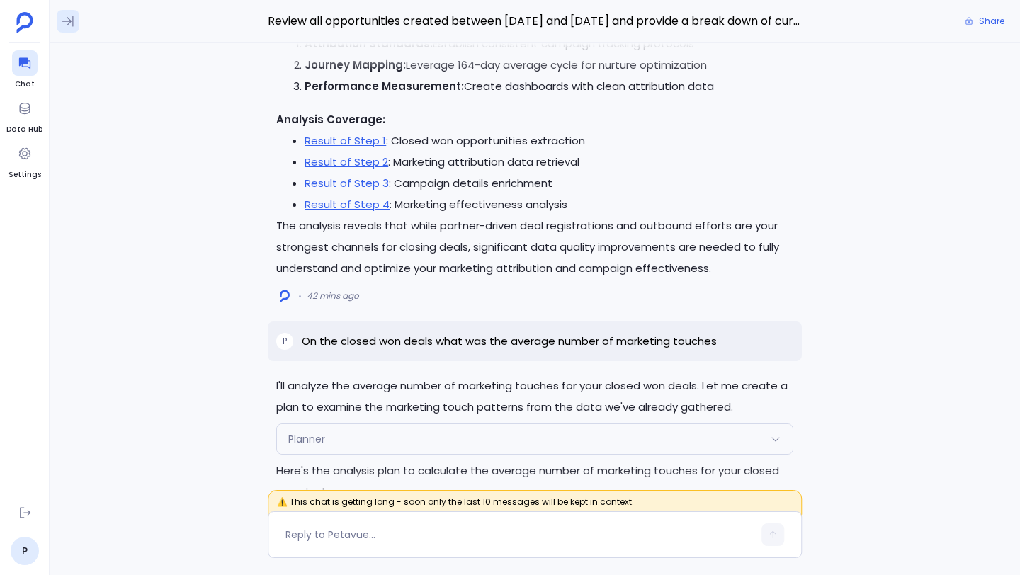
click at [74, 18] on icon at bounding box center [68, 21] width 14 height 14
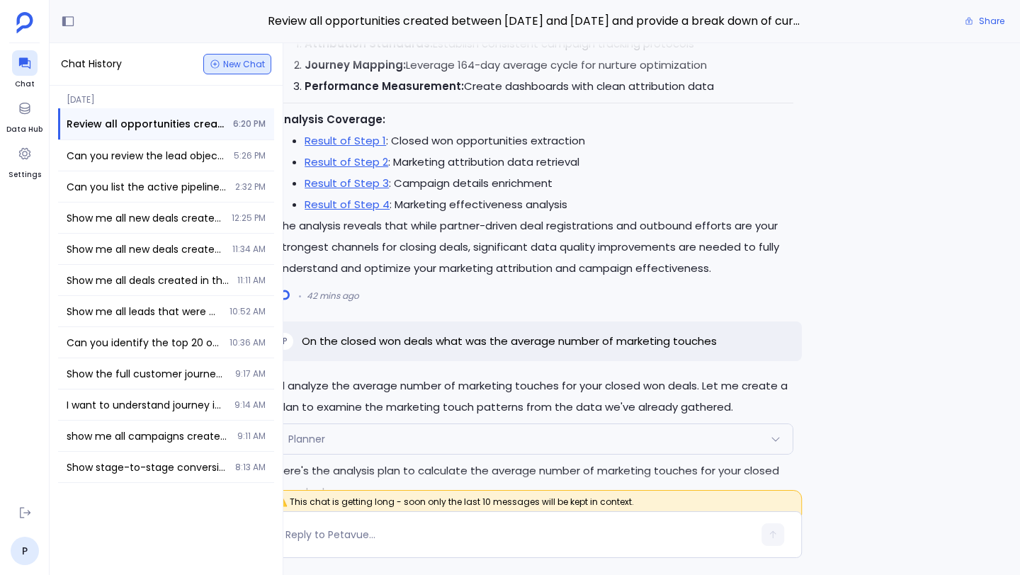
click at [231, 67] on span "New Chat" at bounding box center [244, 64] width 42 height 9
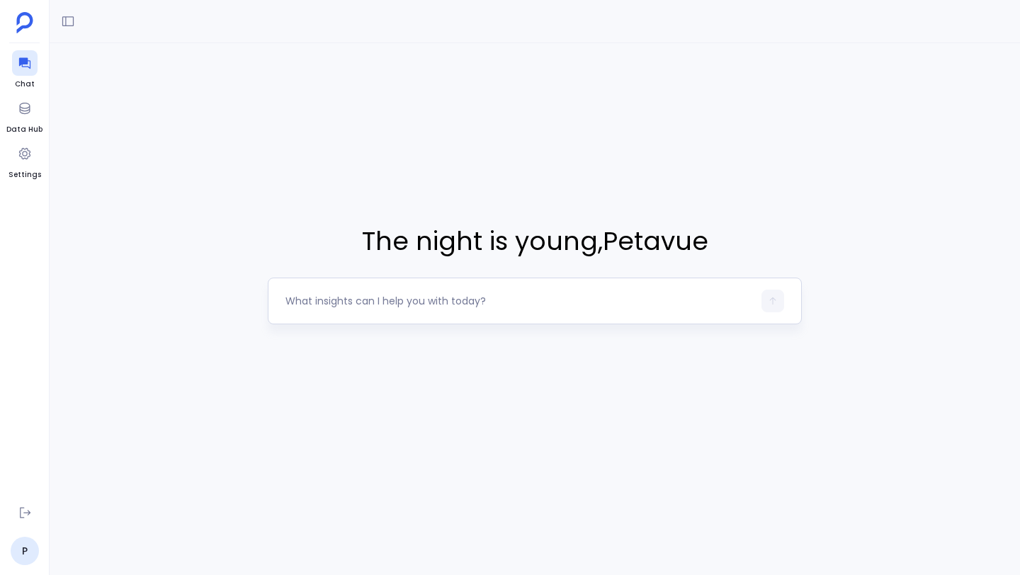
click at [383, 307] on textarea at bounding box center [520, 301] width 468 height 14
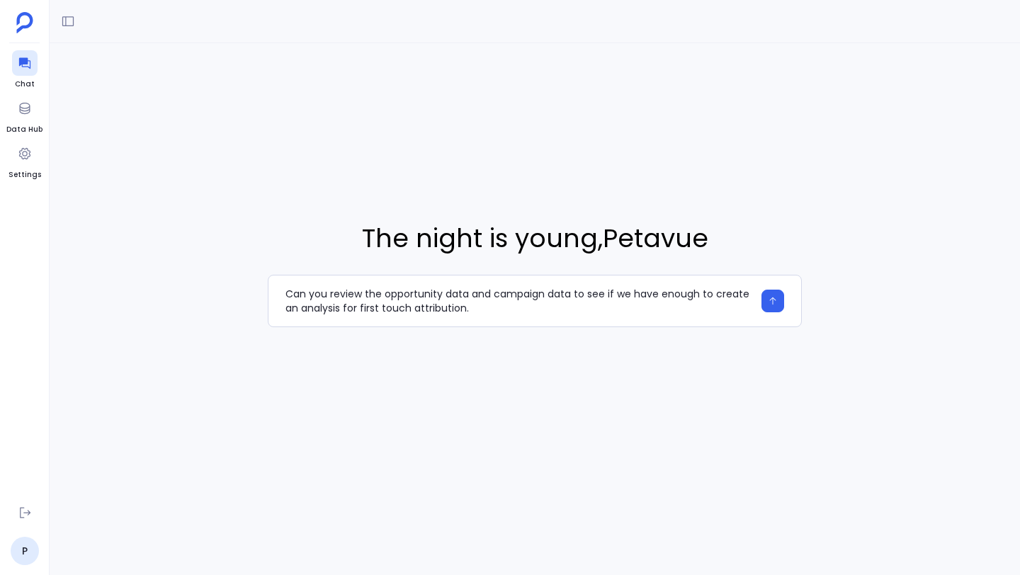
type textarea "Can you review the opportunity data and campaign data to see if we have enough …"
click at [764, 303] on button "button" at bounding box center [773, 301] width 23 height 23
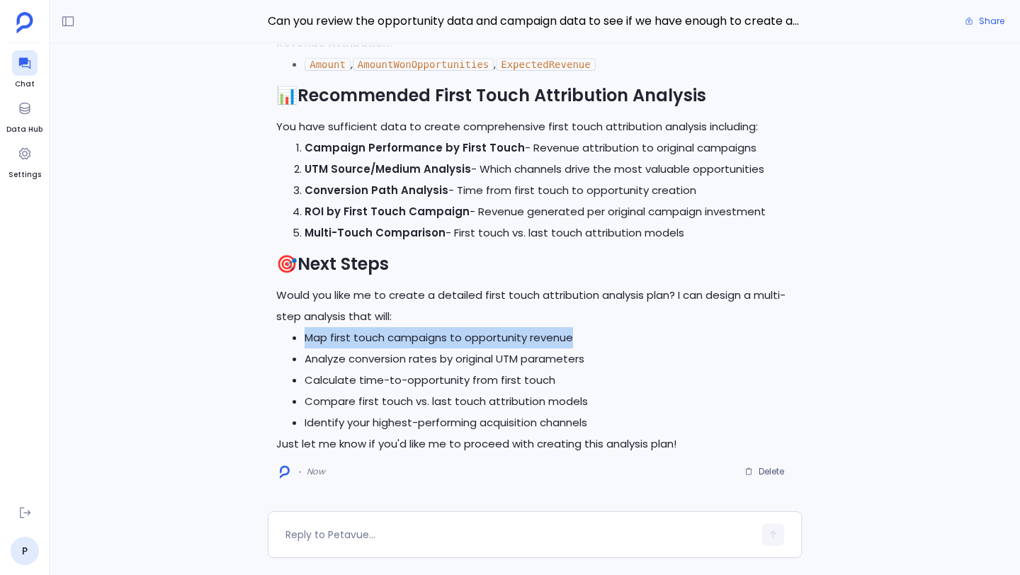
drag, startPoint x: 307, startPoint y: 339, endPoint x: 576, endPoint y: 339, distance: 268.5
click at [576, 339] on li "Map first touch campaigns to opportunity revenue" at bounding box center [549, 337] width 489 height 21
copy li "Map first touch campaigns to opportunity revenue"
click at [455, 538] on textarea at bounding box center [520, 535] width 468 height 14
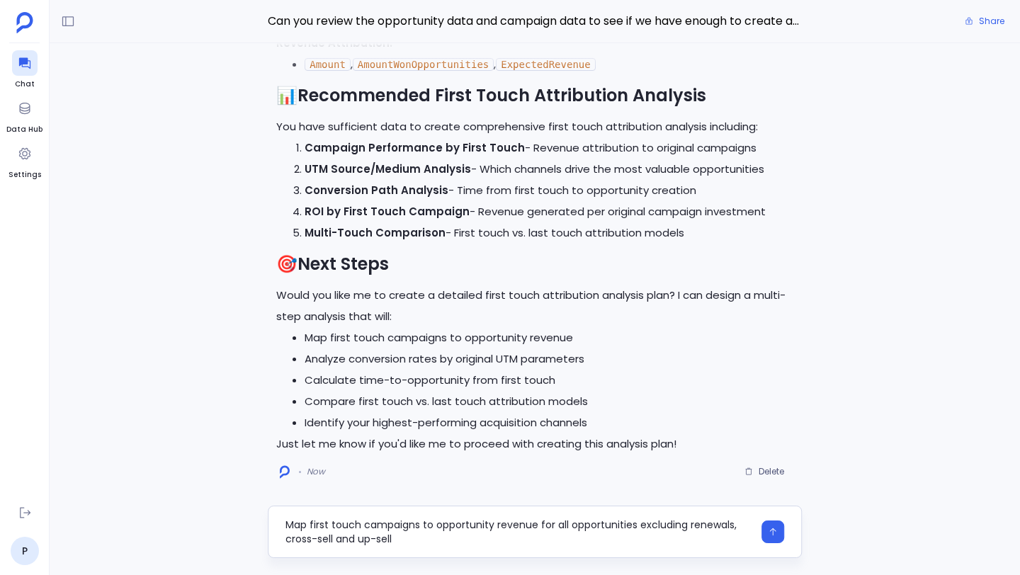
type textarea "Map first touch campaigns to opportunity revenue for all opportunities excludin…"
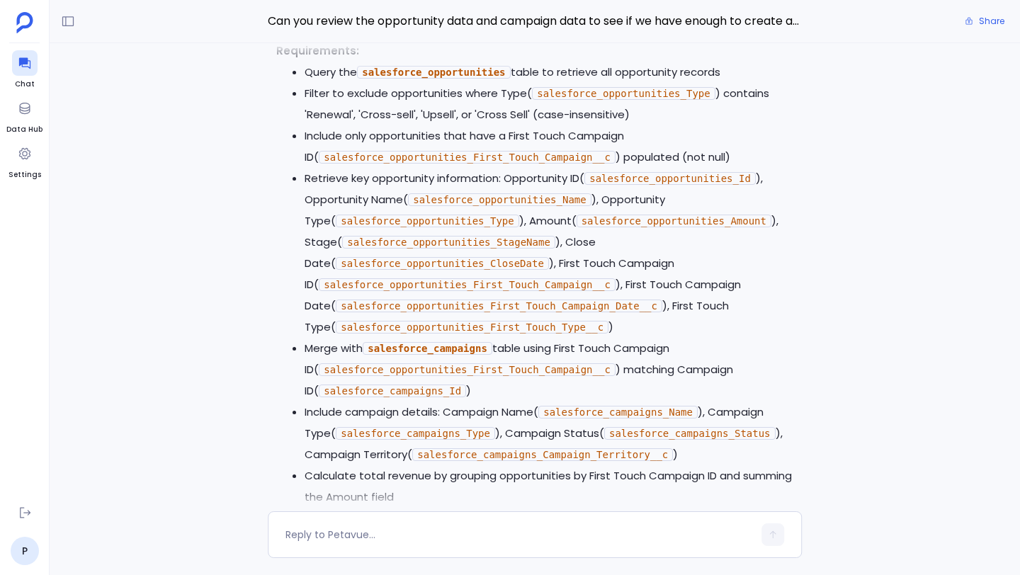
scroll to position [-356, 0]
